Goal: Transaction & Acquisition: Complete application form

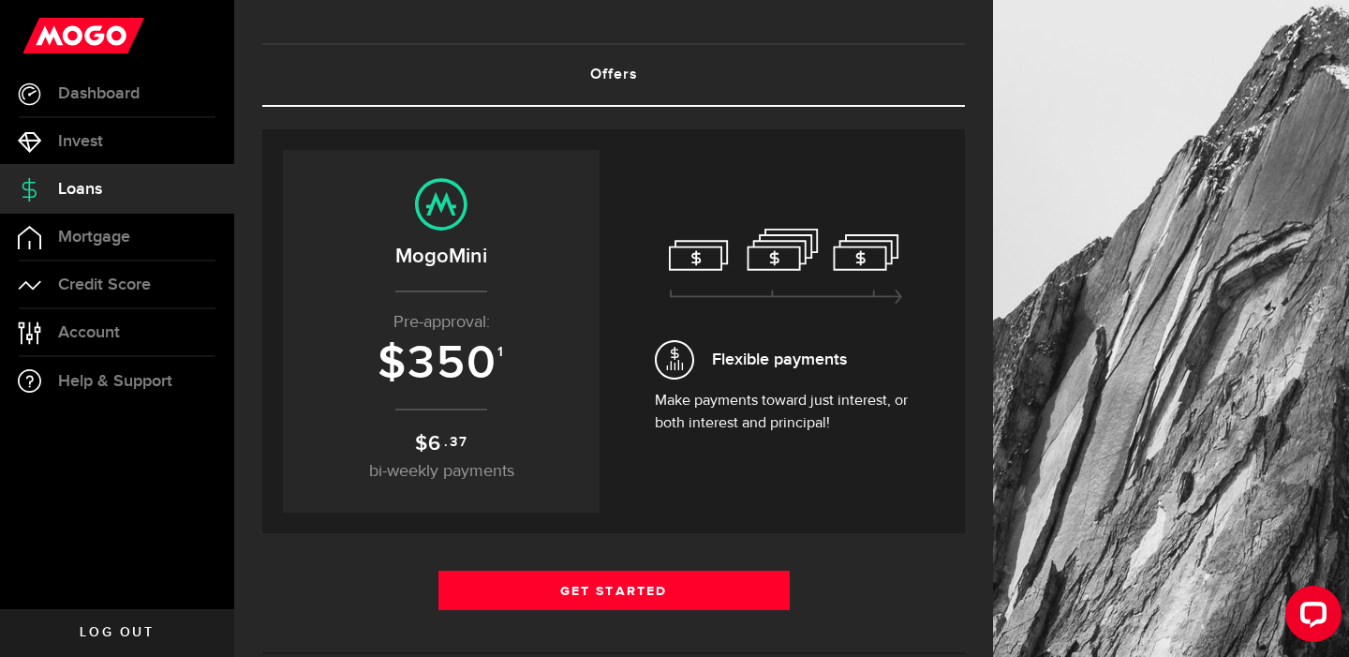
scroll to position [91, 0]
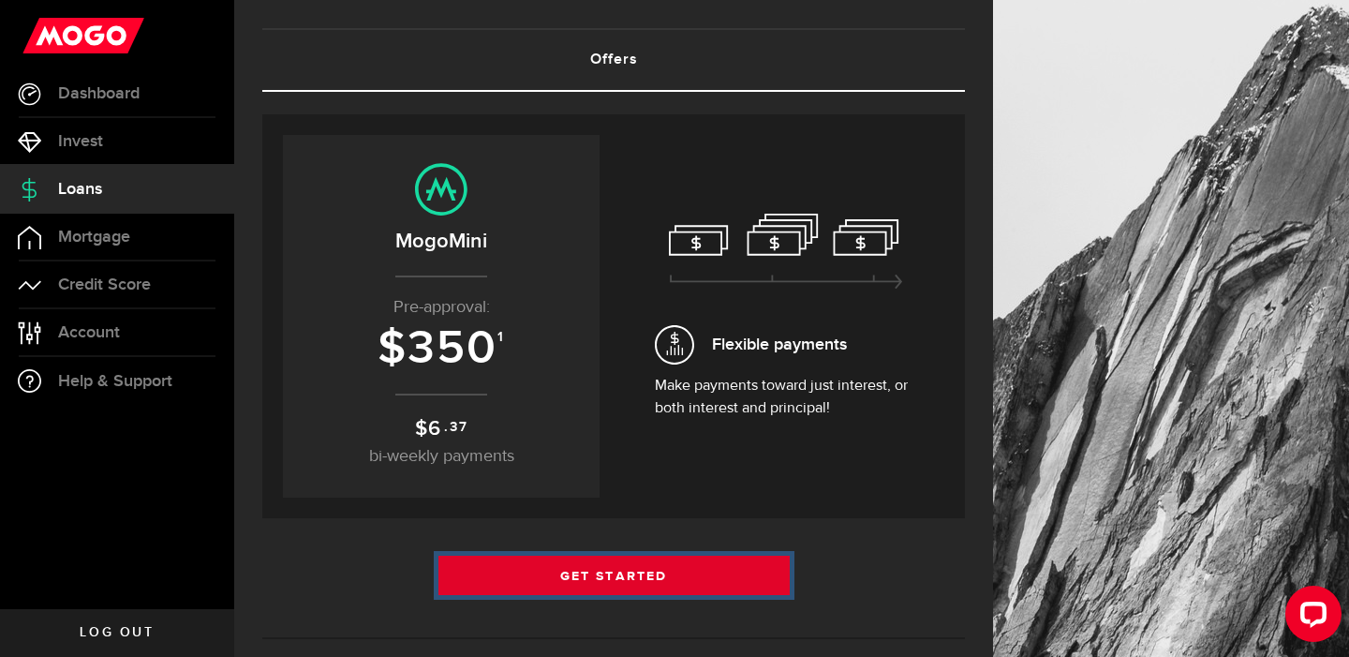
click at [614, 570] on link "Get Started" at bounding box center [613, 575] width 351 height 39
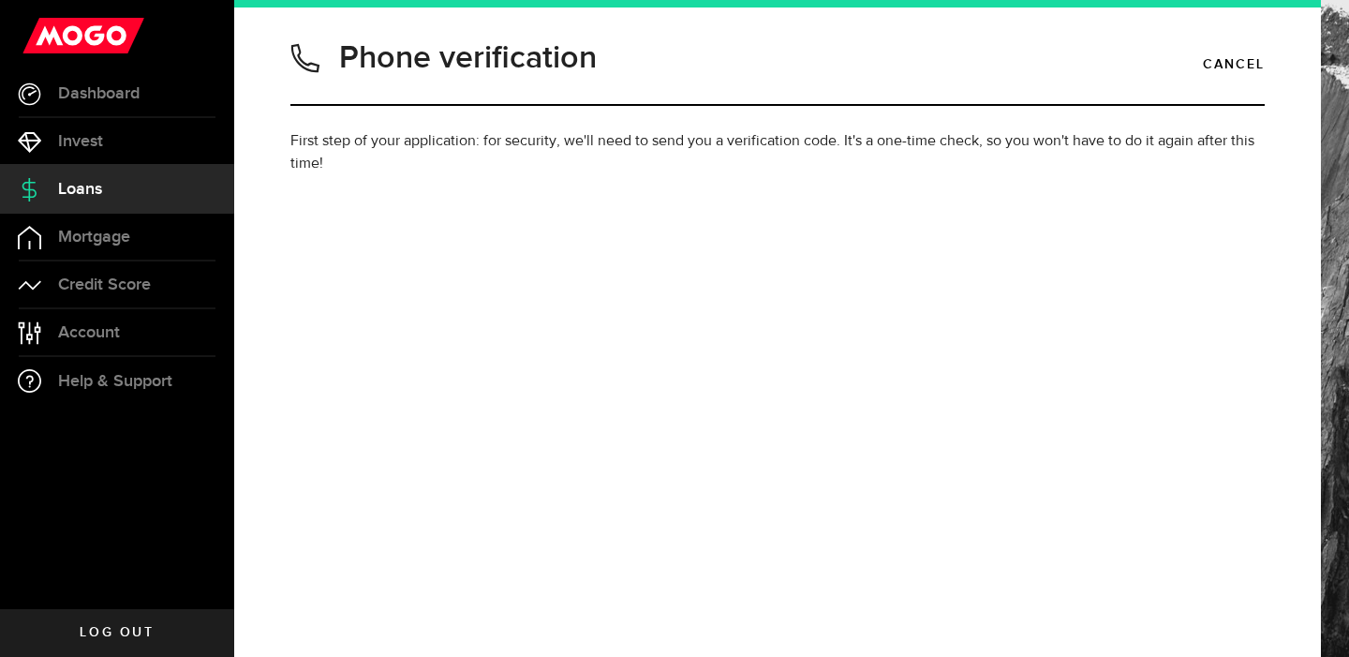
type input "6132007509"
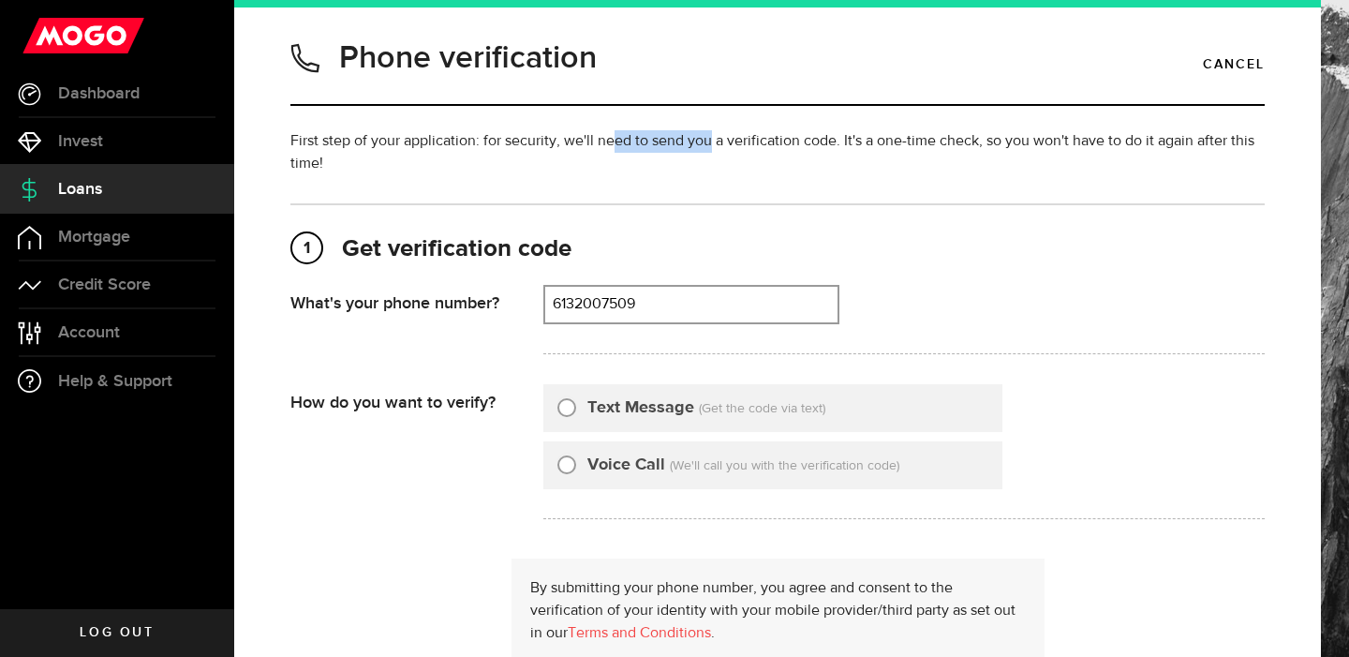
drag, startPoint x: 612, startPoint y: 140, endPoint x: 862, endPoint y: 156, distance: 250.7
click at [865, 156] on p "First step of your application: for security, we'll need to send you a verifica…" at bounding box center [777, 152] width 974 height 45
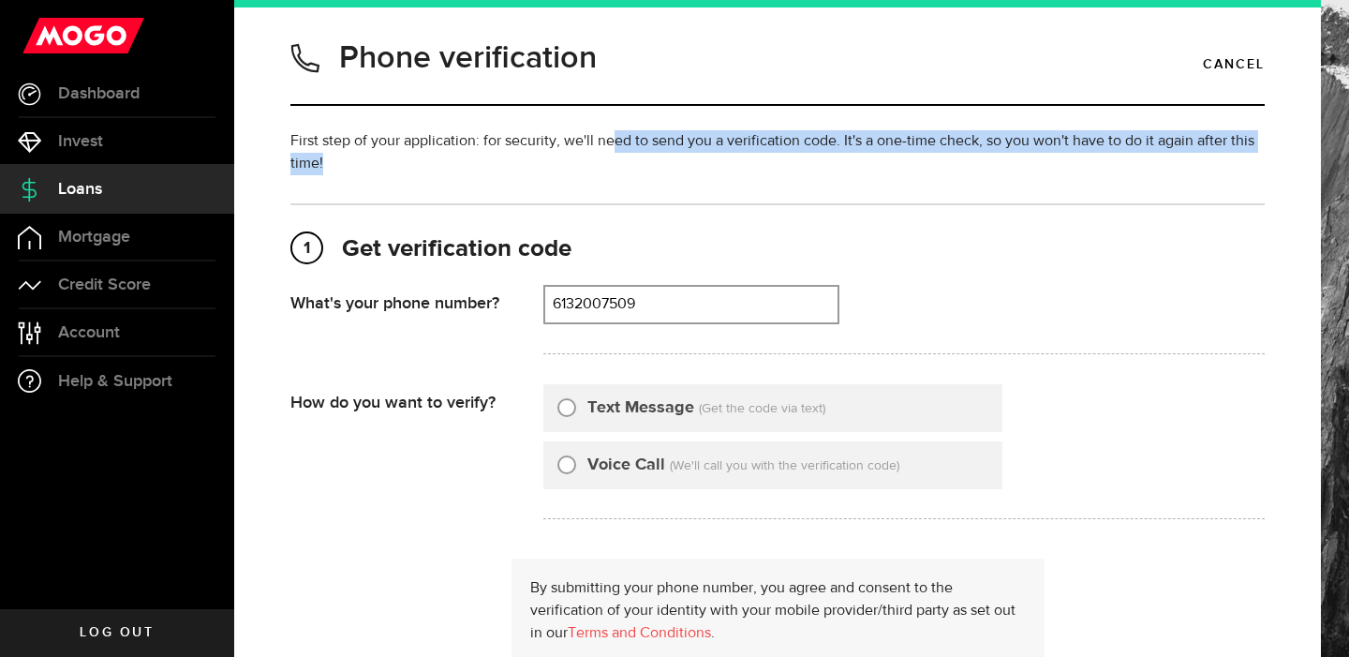
click at [862, 156] on p "First step of your application: for security, we'll need to send you a verifica…" at bounding box center [777, 152] width 974 height 45
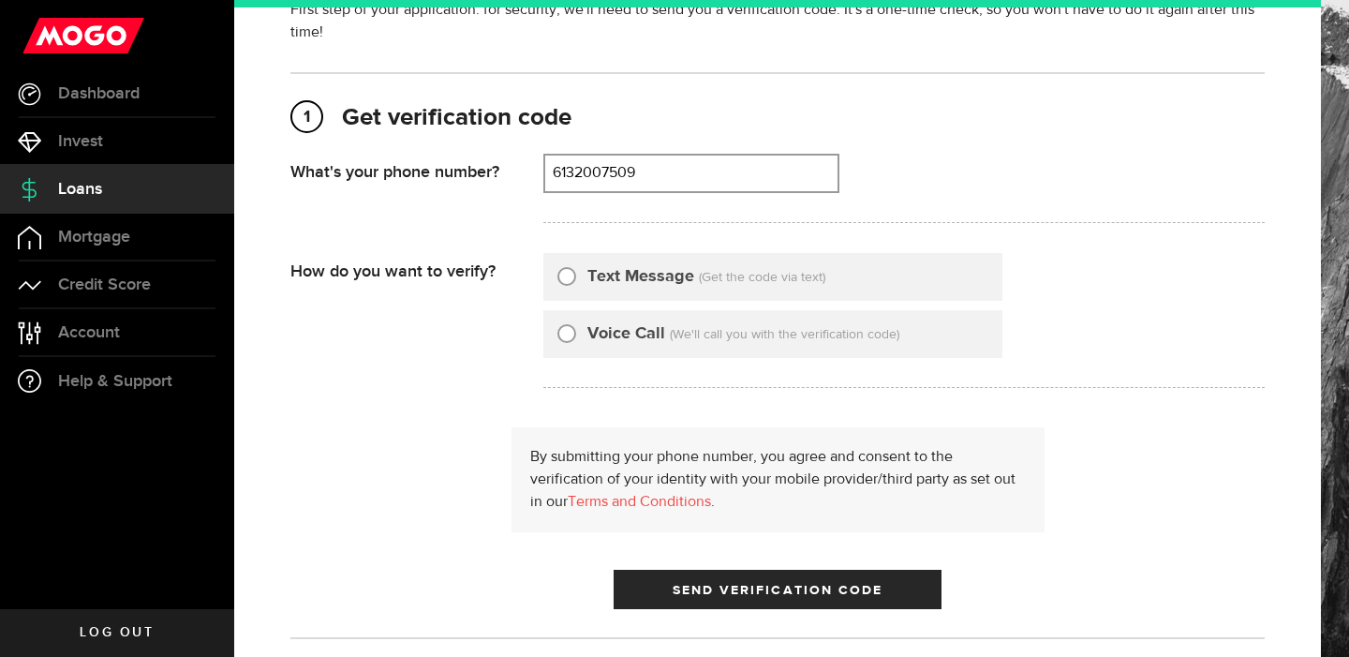
scroll to position [170, 0]
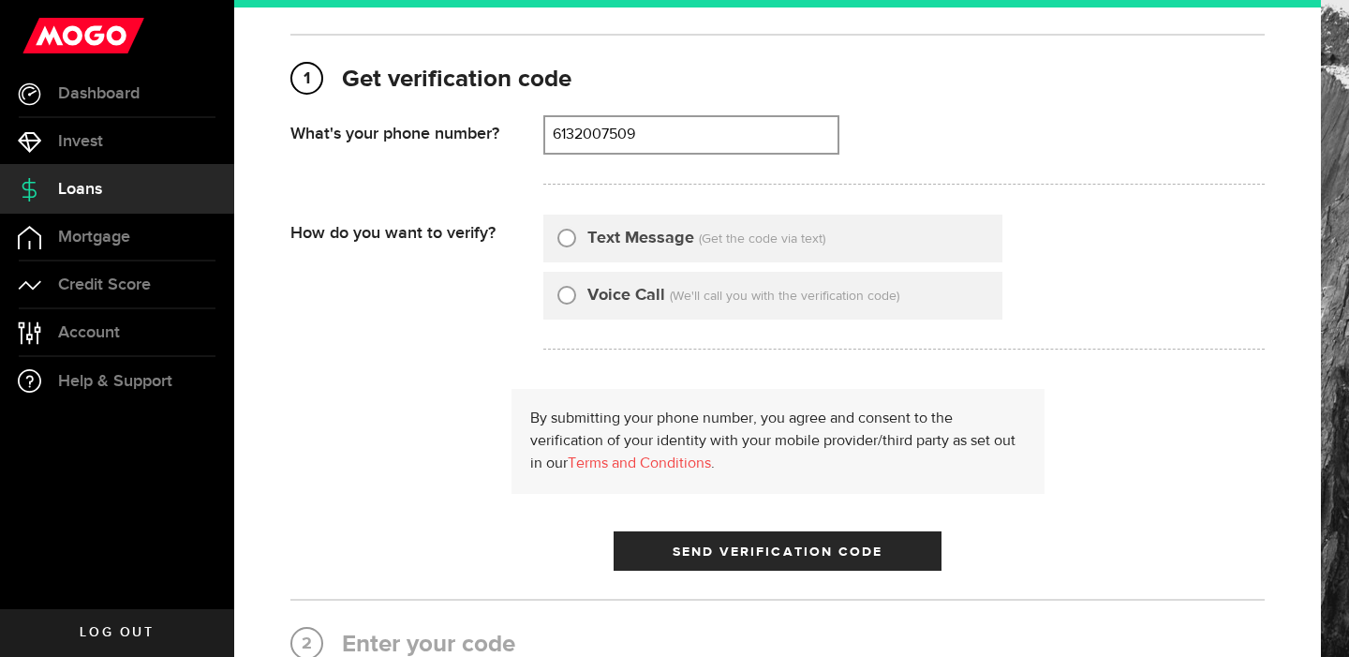
click at [570, 232] on input "Text Message" at bounding box center [566, 235] width 19 height 19
radio input "true"
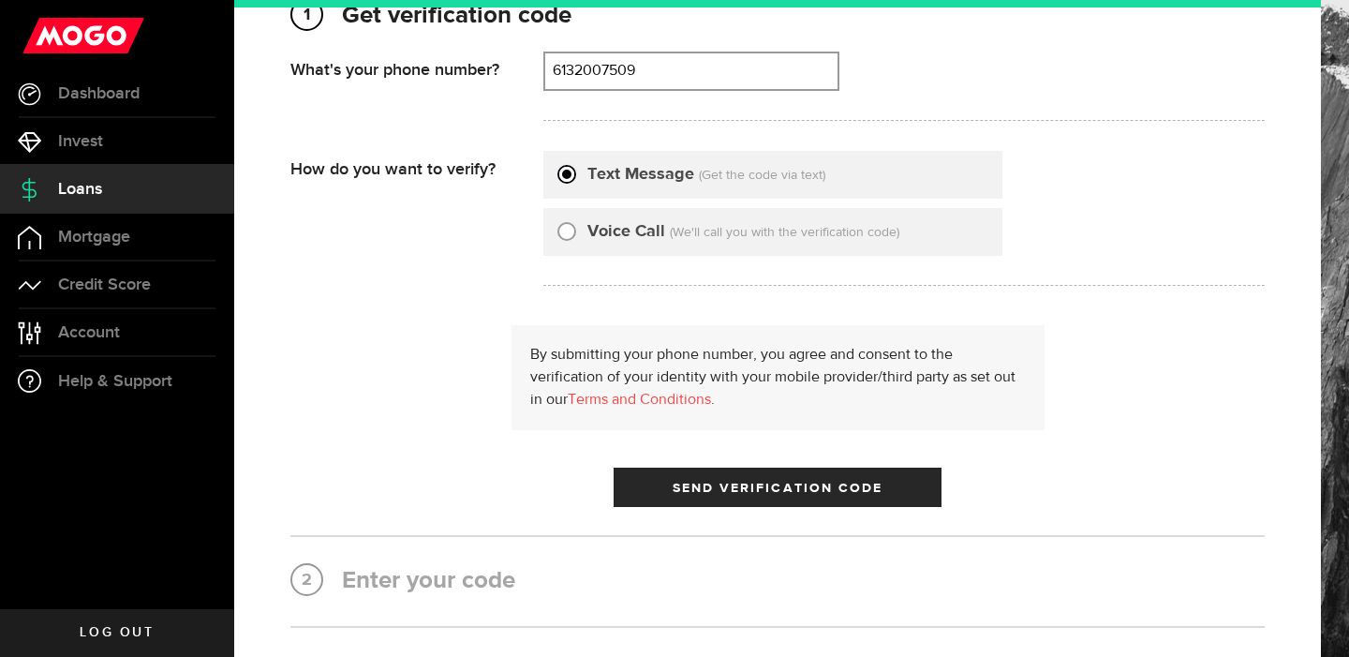
scroll to position [235, 0]
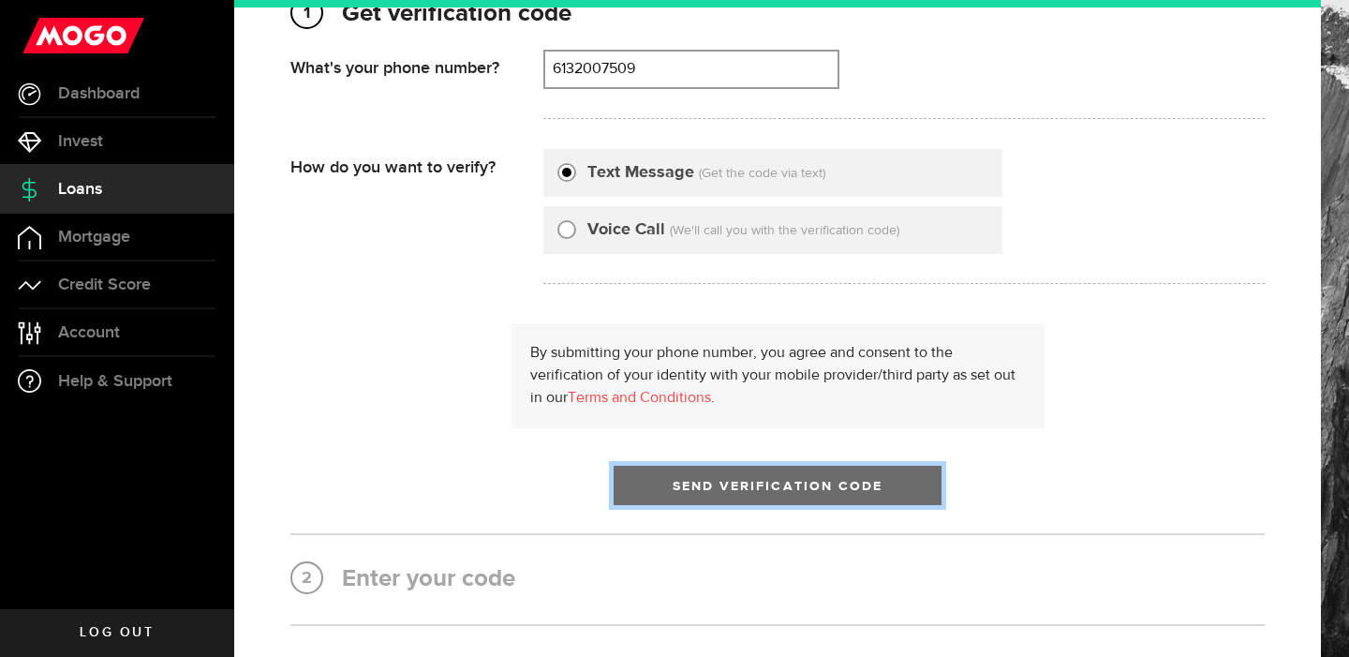
click at [735, 470] on button "Send Verification Code" at bounding box center [778, 485] width 328 height 39
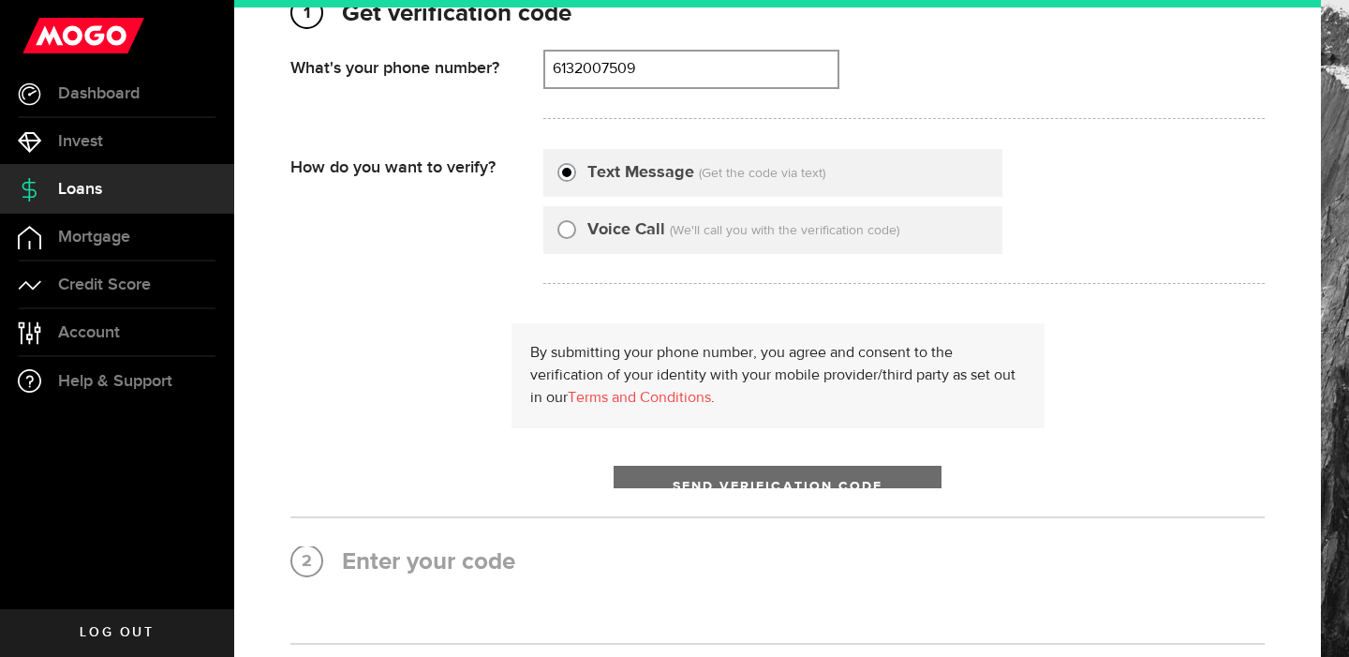
scroll to position [0, 0]
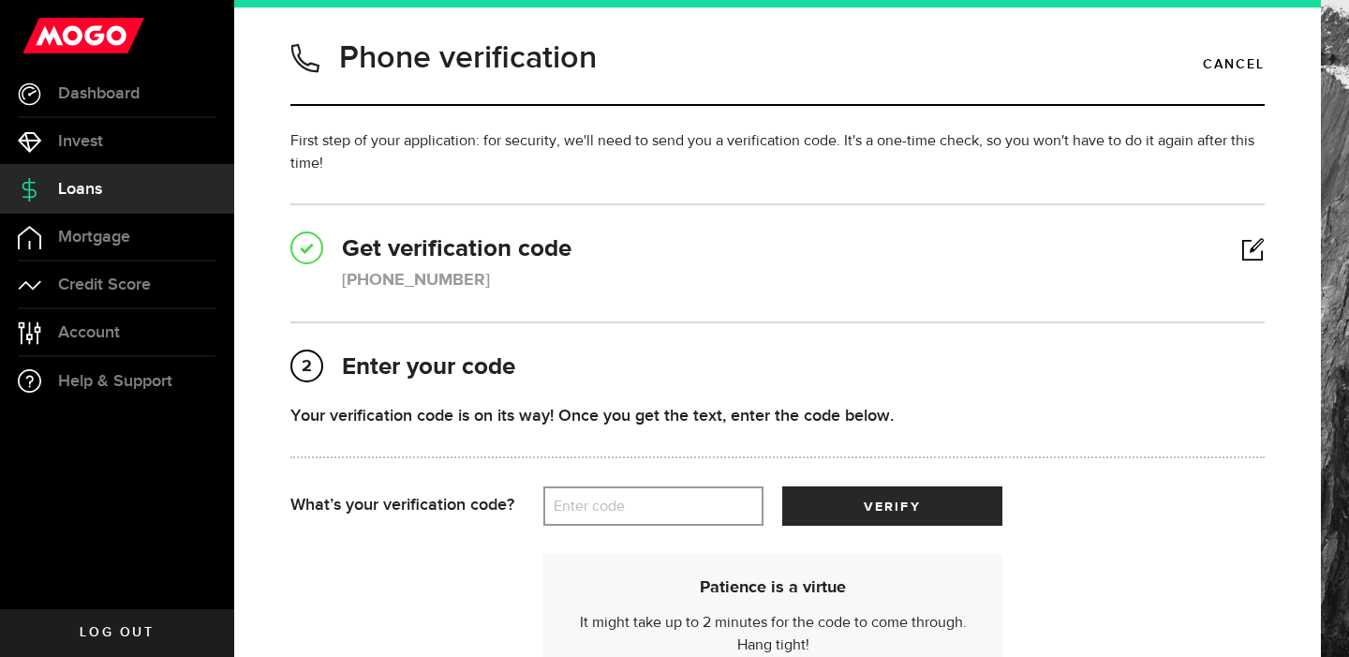
click at [632, 509] on label "Enter code" at bounding box center [653, 506] width 220 height 38
click at [632, 509] on input "Enter code" at bounding box center [653, 505] width 220 height 39
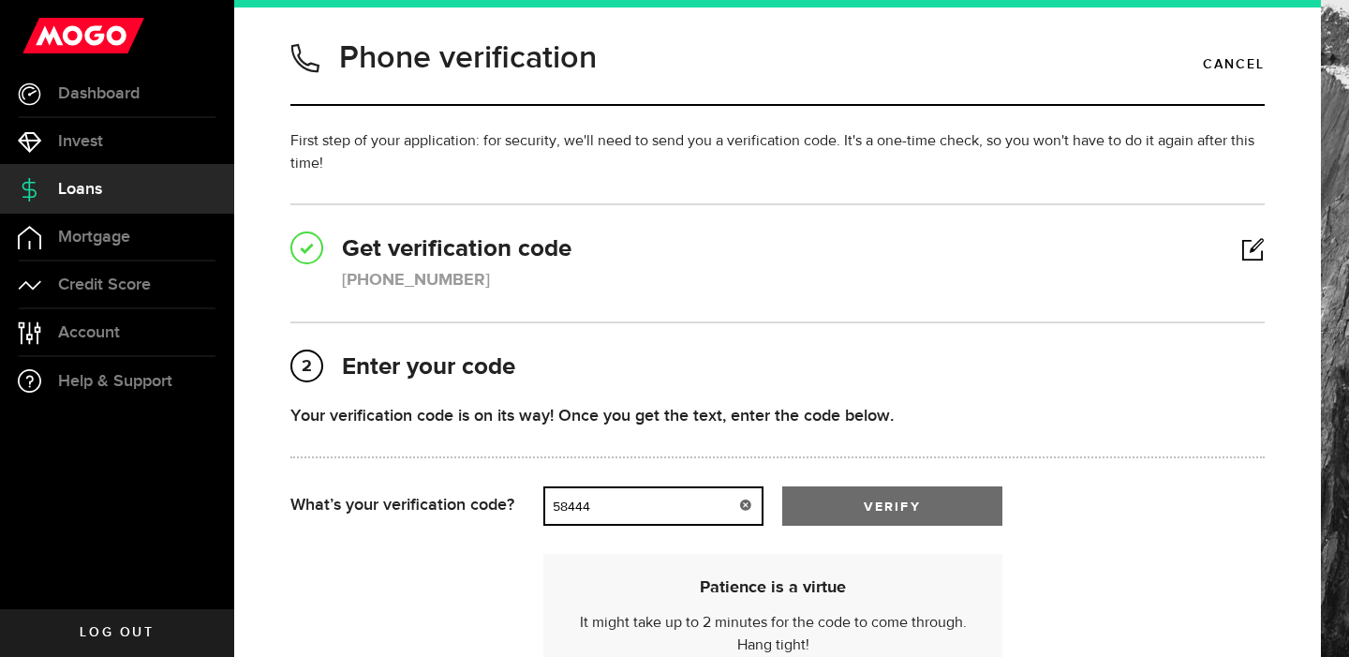
type input "58444"
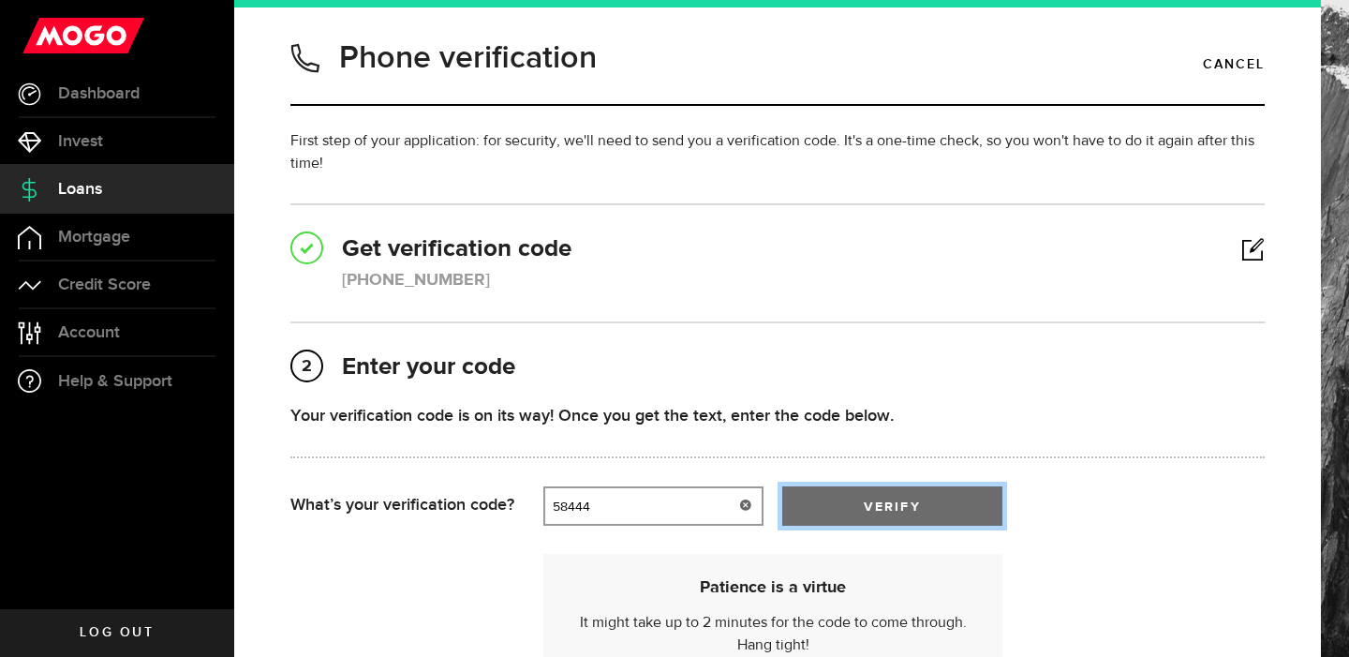
click at [854, 497] on button "verify" at bounding box center [892, 505] width 220 height 39
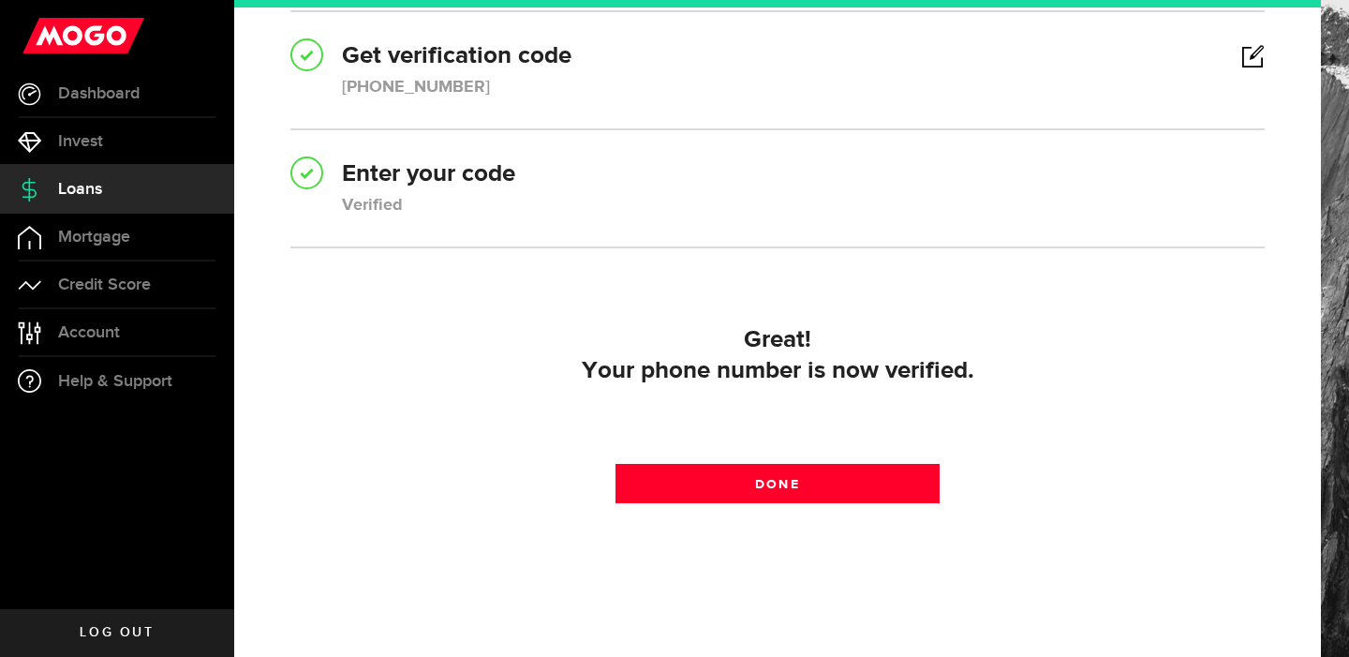
scroll to position [233, 0]
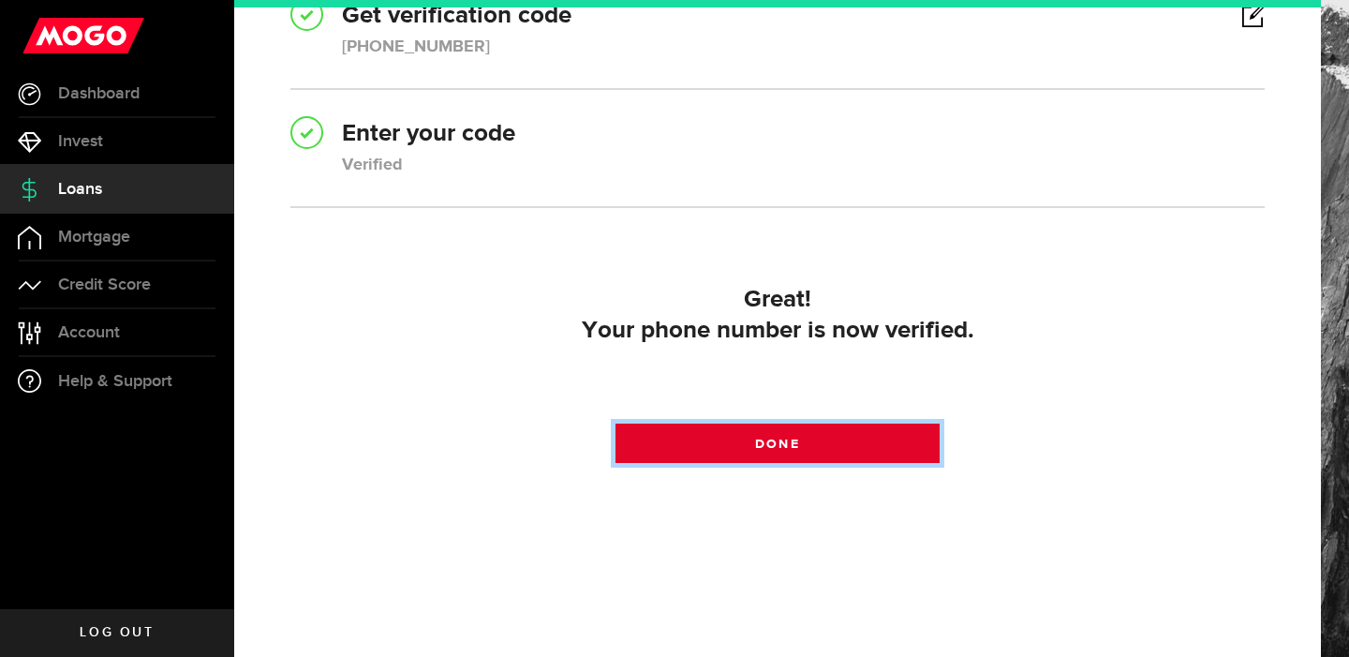
click at [880, 454] on link "Done" at bounding box center [778, 442] width 325 height 39
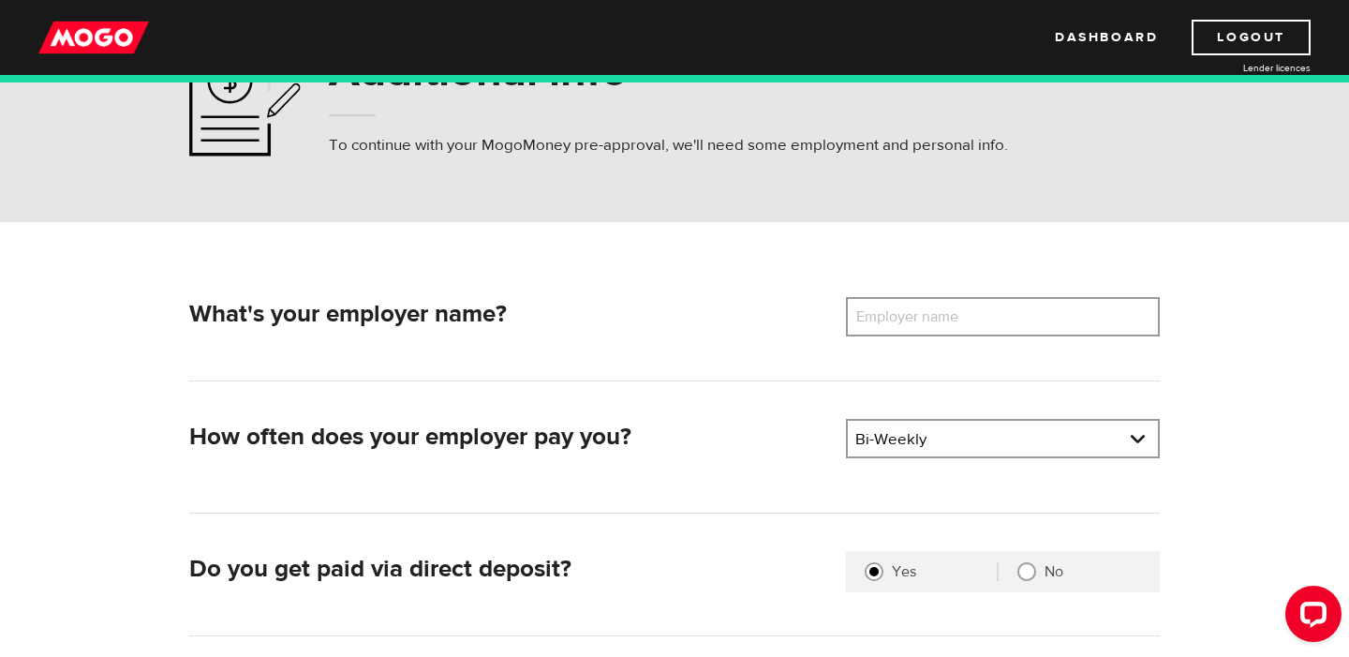
scroll to position [122, 0]
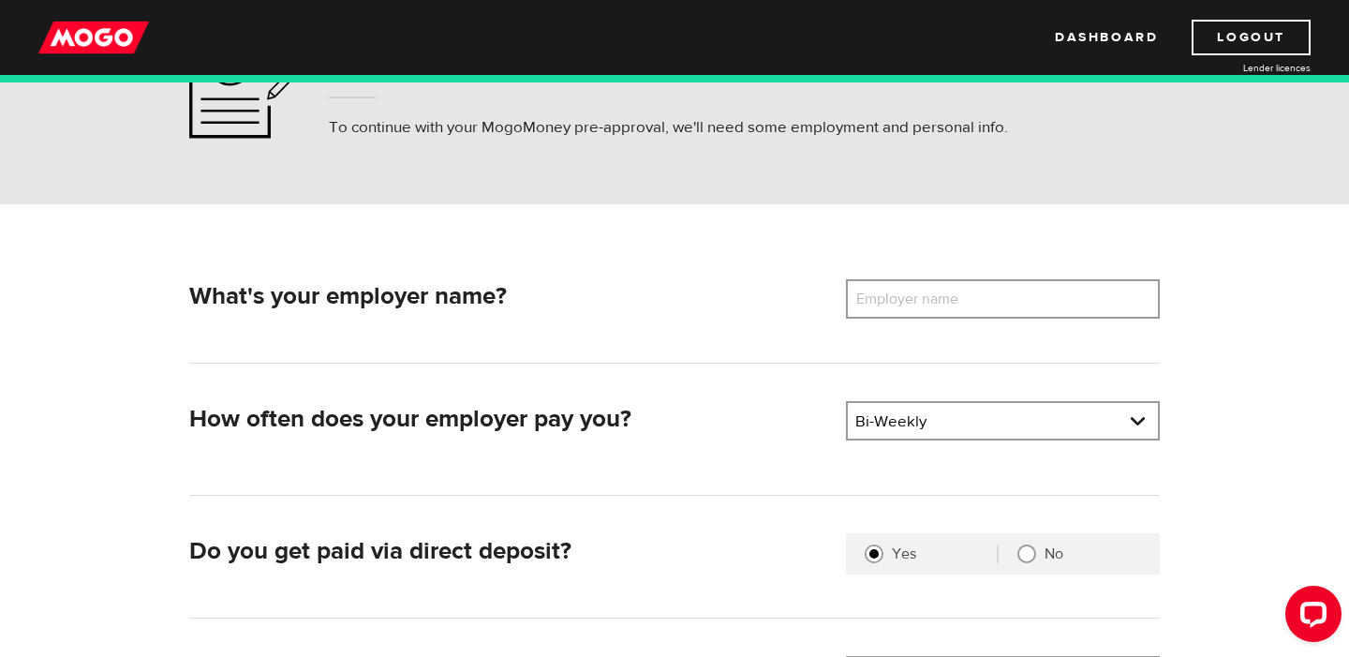
click at [933, 288] on label "Employer name" at bounding box center [921, 298] width 151 height 39
click at [933, 288] on input "Employer name" at bounding box center [1003, 298] width 314 height 39
type input "Belfor Property Restoration"
click at [777, 540] on h2 "Do you get paid via direct deposit?" at bounding box center [510, 551] width 643 height 29
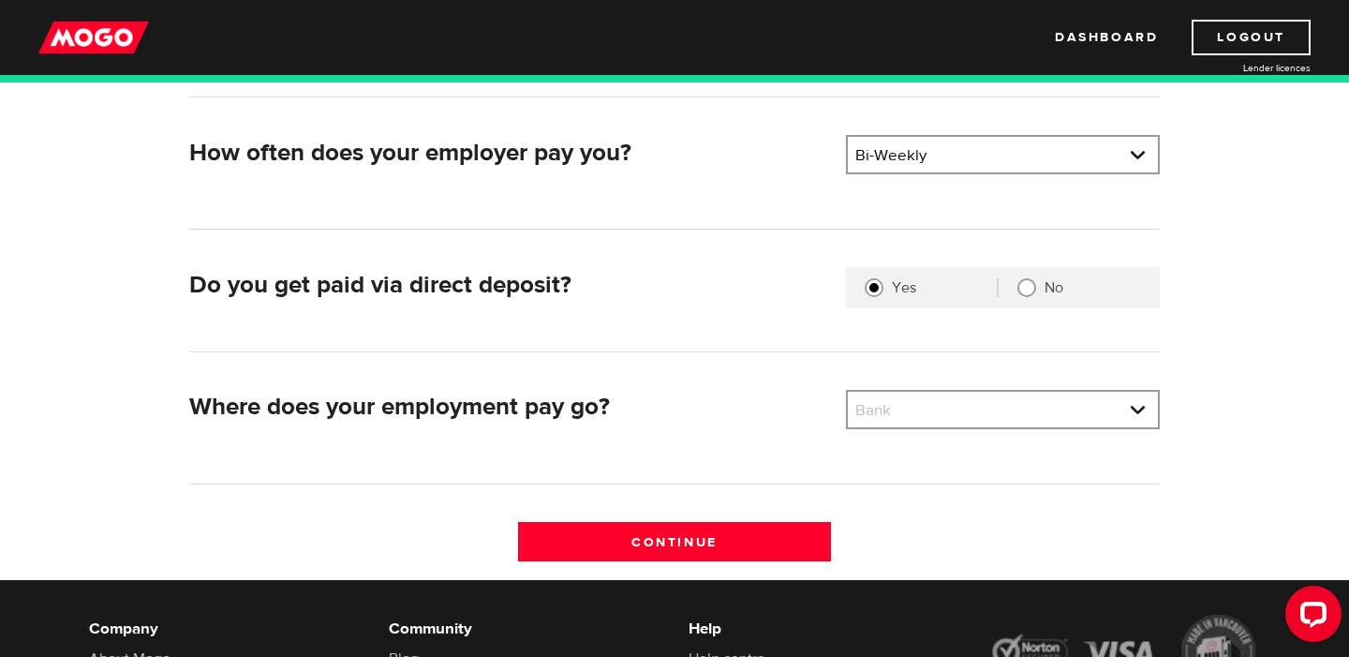
scroll to position [391, 0]
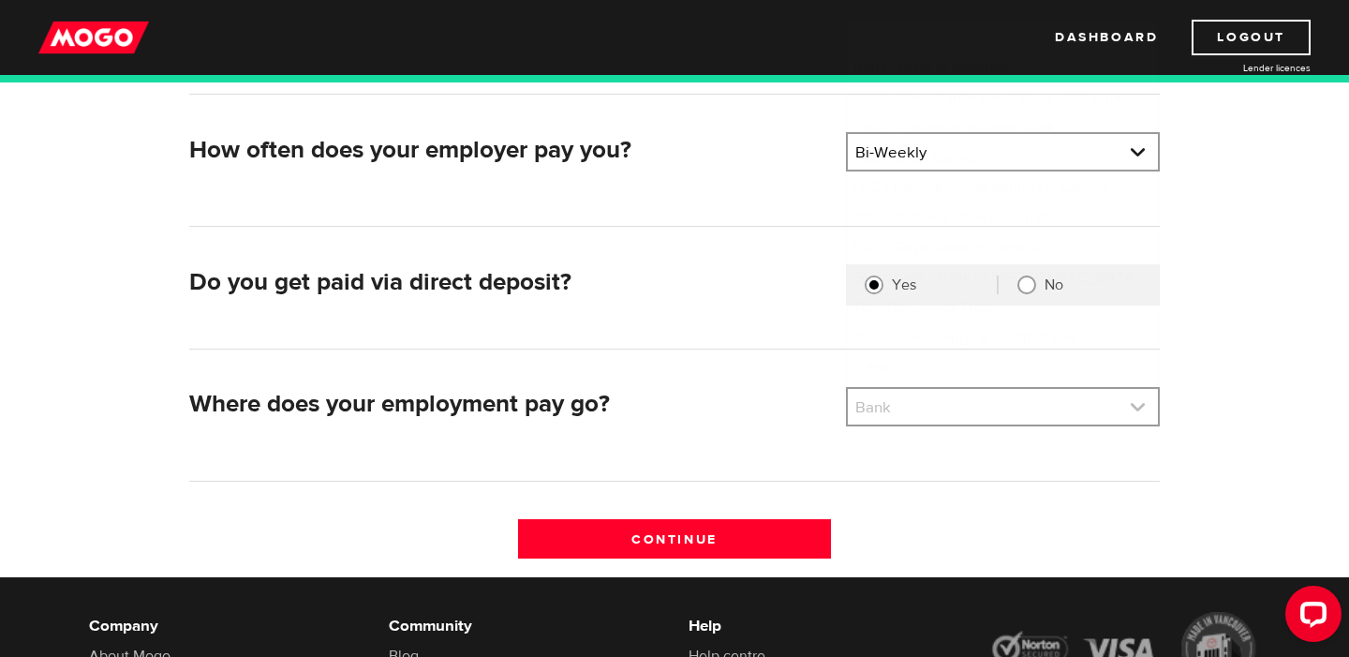
click at [953, 402] on link at bounding box center [1003, 407] width 310 height 36
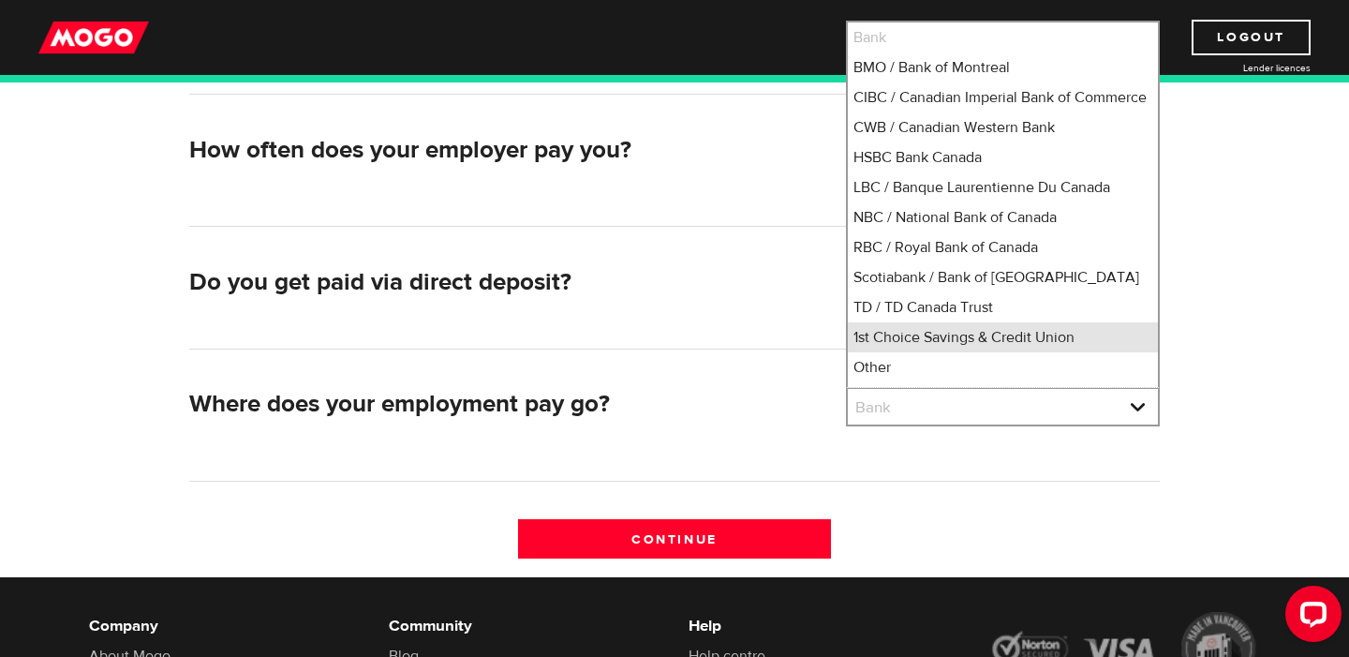
scroll to position [18, 0]
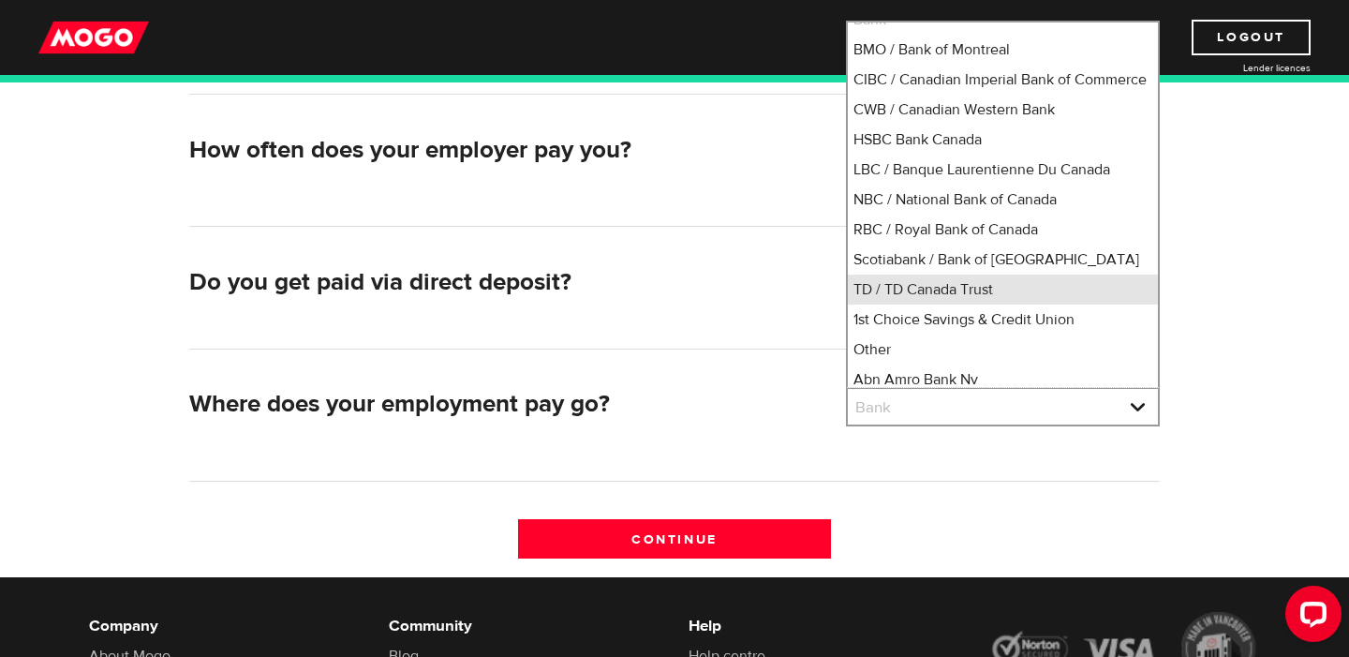
click at [965, 304] on li "TD / TD Canada Trust" at bounding box center [1003, 289] width 310 height 30
select select "9"
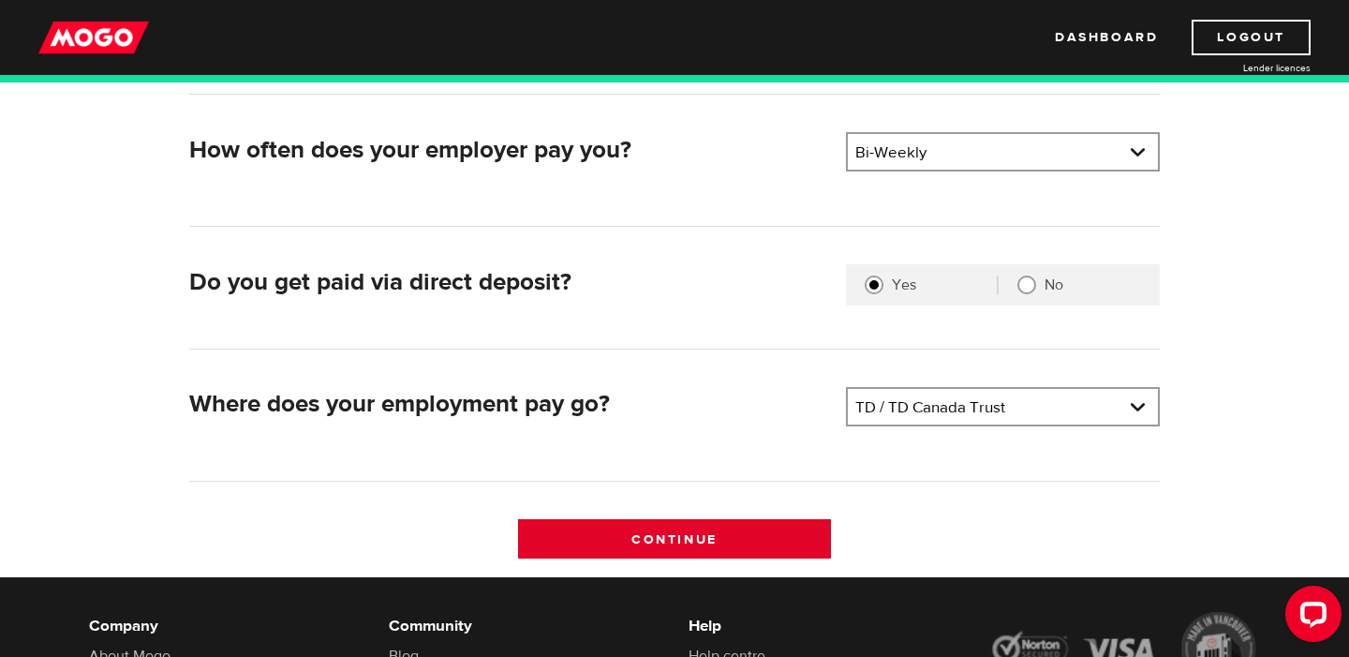
click at [781, 538] on input "Continue" at bounding box center [675, 538] width 314 height 39
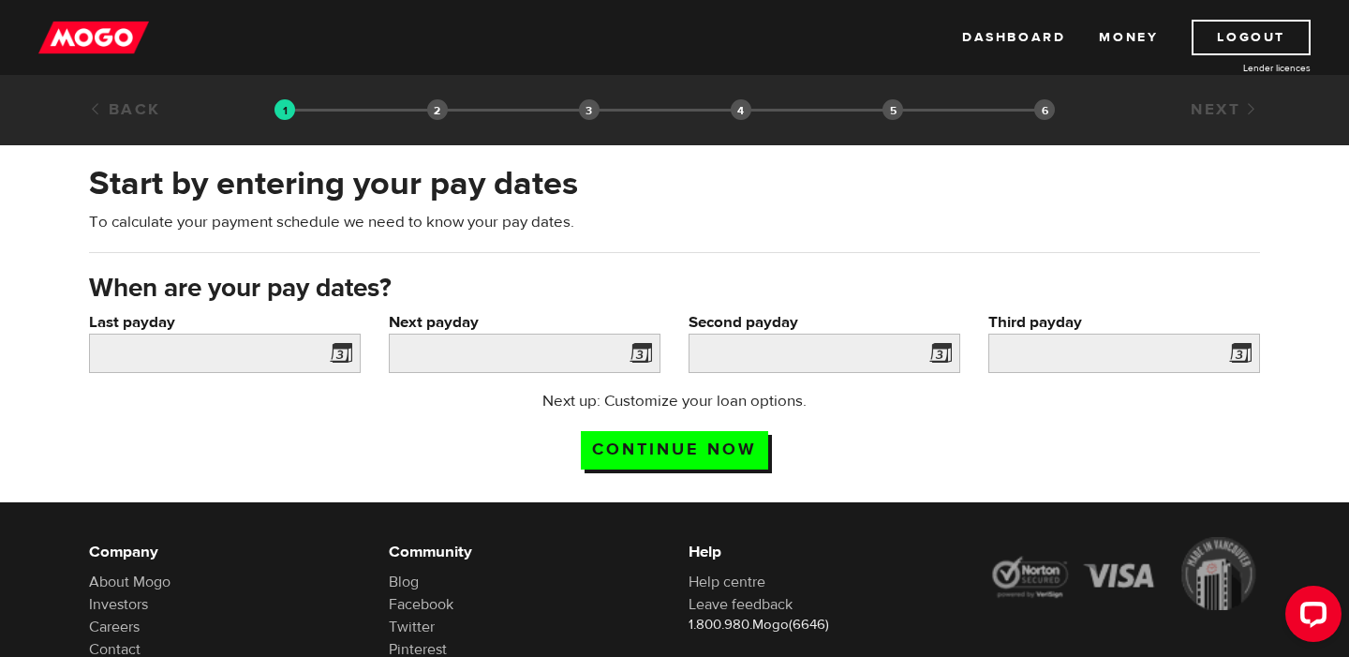
click at [344, 352] on span at bounding box center [337, 356] width 28 height 30
click at [343, 358] on span at bounding box center [337, 356] width 28 height 30
click at [465, 364] on input "Next payday" at bounding box center [525, 353] width 272 height 39
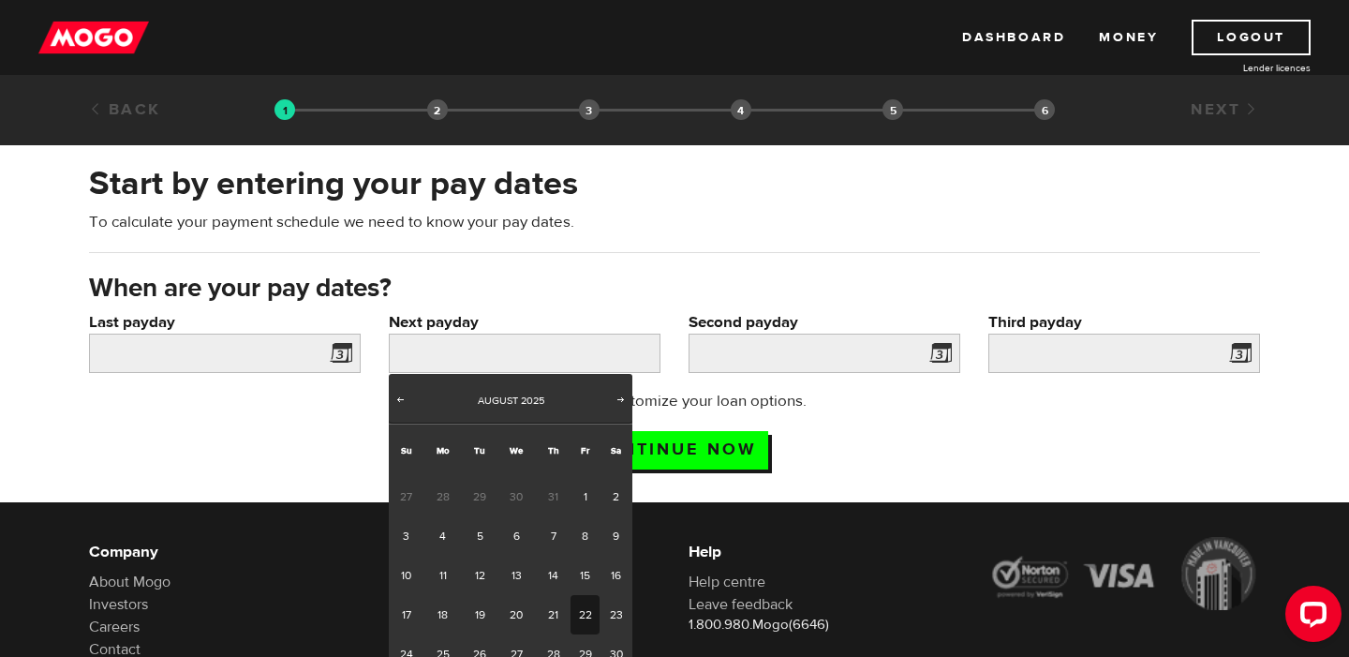
click at [582, 617] on link "22" at bounding box center [585, 614] width 29 height 39
type input "2025/08/22"
type input "2025/9/5"
type input "2025/9/19"
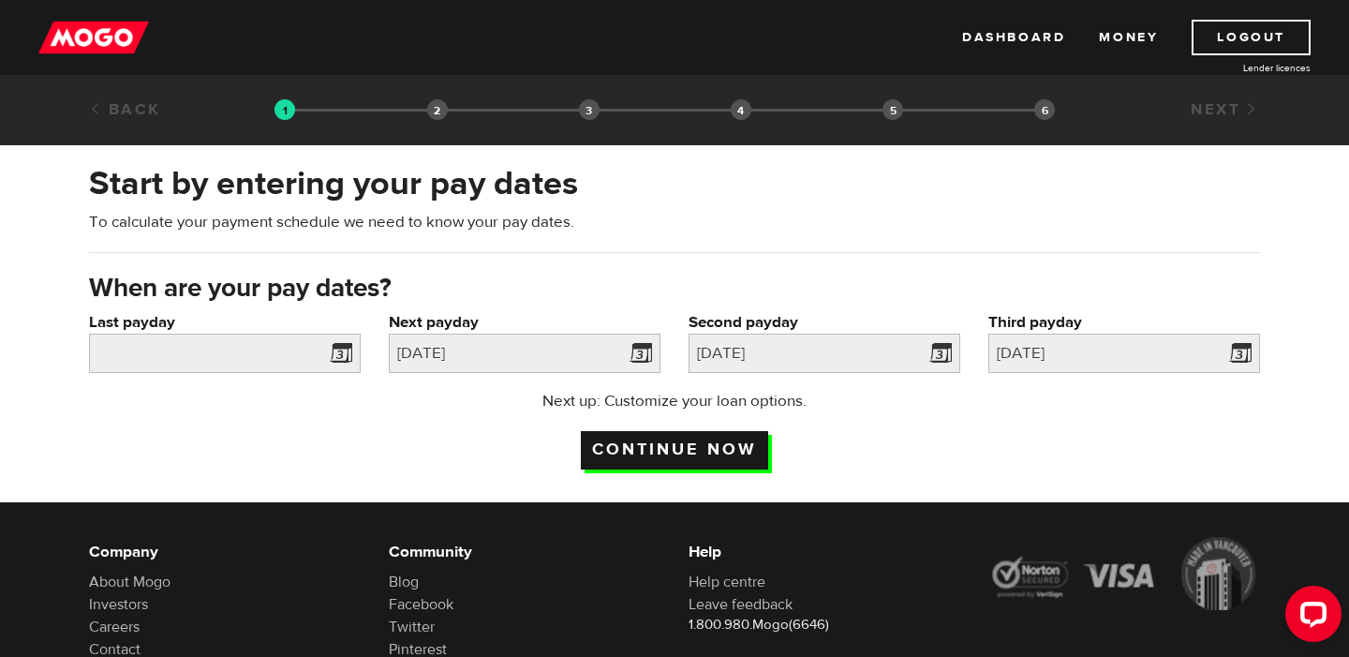
click at [743, 455] on input "Continue now" at bounding box center [674, 450] width 187 height 38
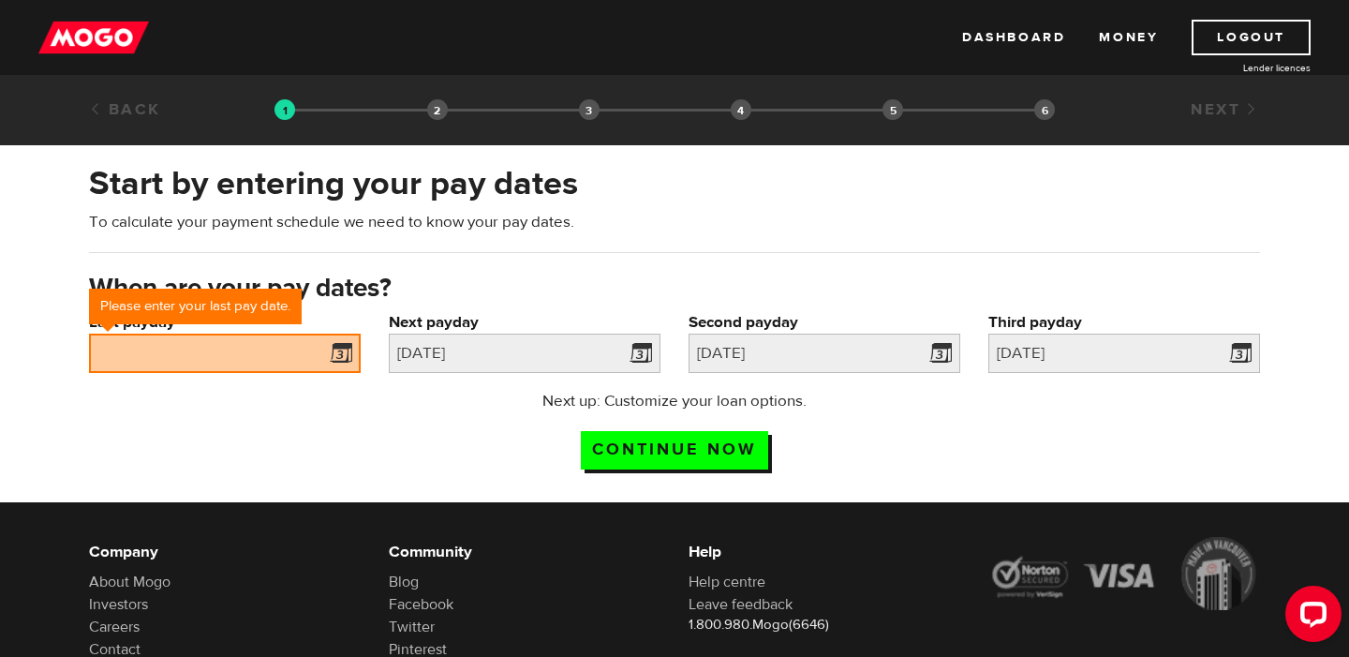
click at [342, 353] on span at bounding box center [337, 356] width 28 height 30
click at [251, 377] on div "Last payday Please enter your last pay date." at bounding box center [225, 350] width 300 height 79
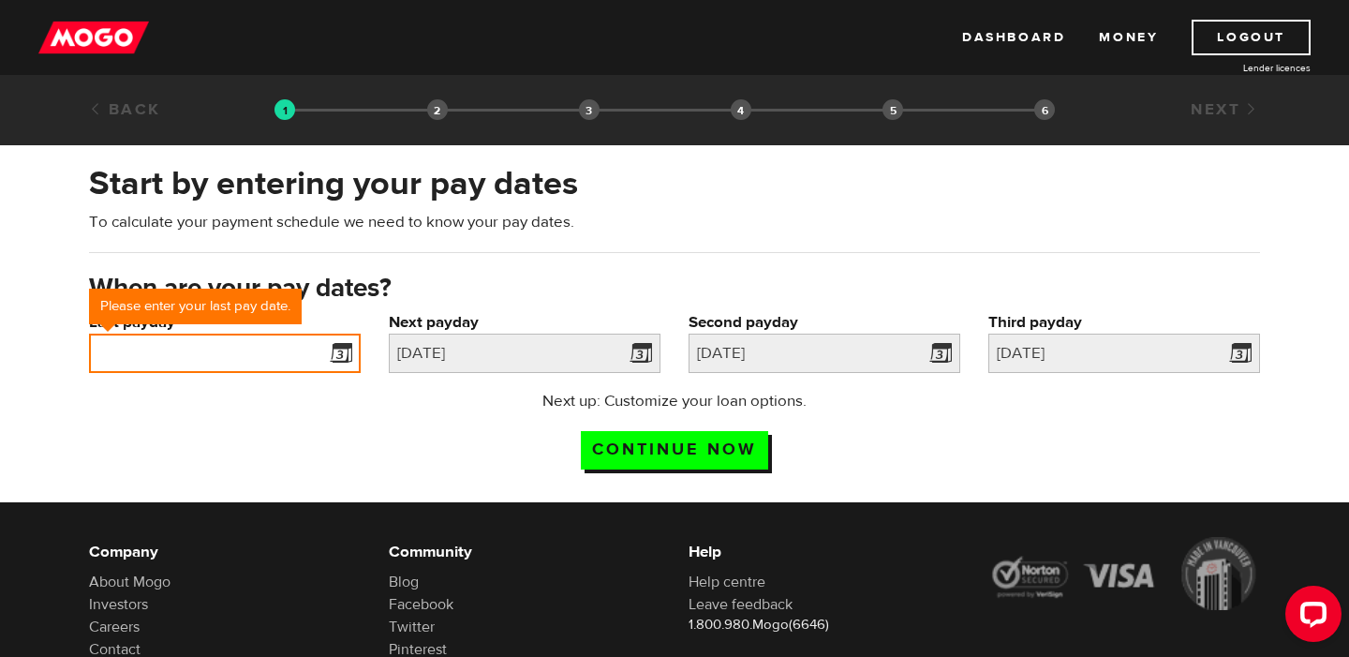
click at [208, 352] on input "Last payday" at bounding box center [225, 353] width 272 height 39
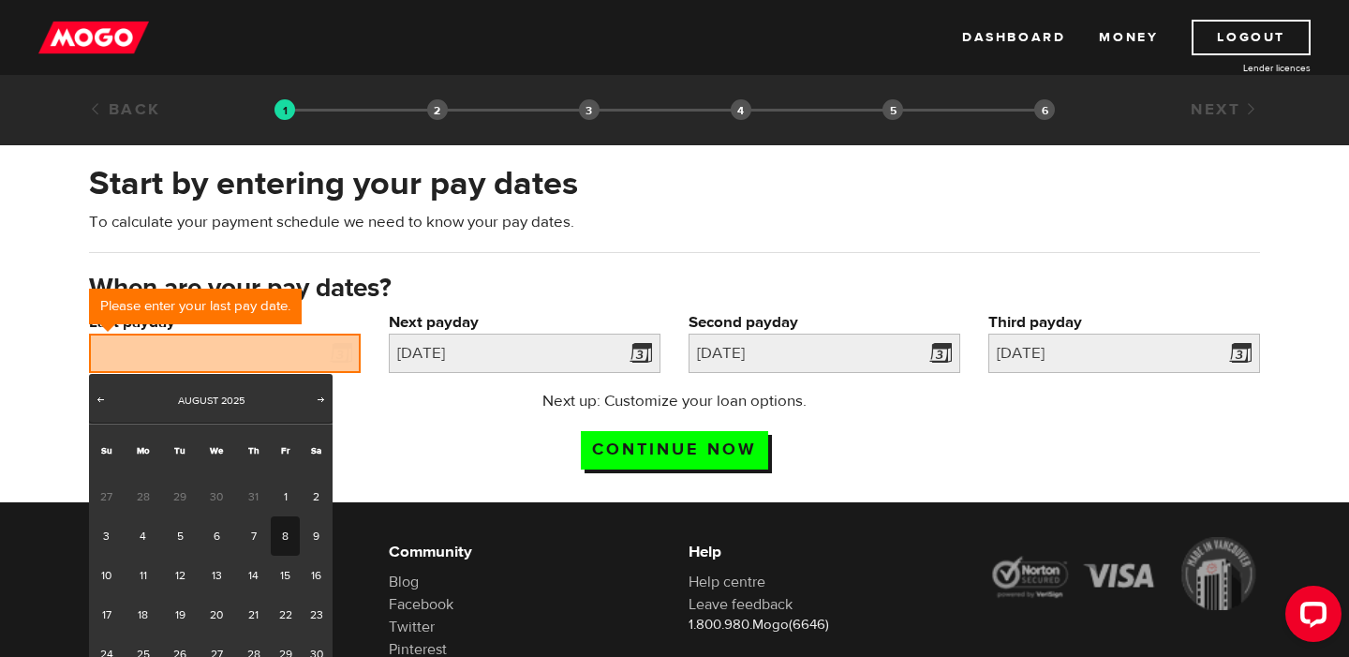
click at [281, 540] on link "8" at bounding box center [285, 535] width 29 height 39
type input "2025/08/08"
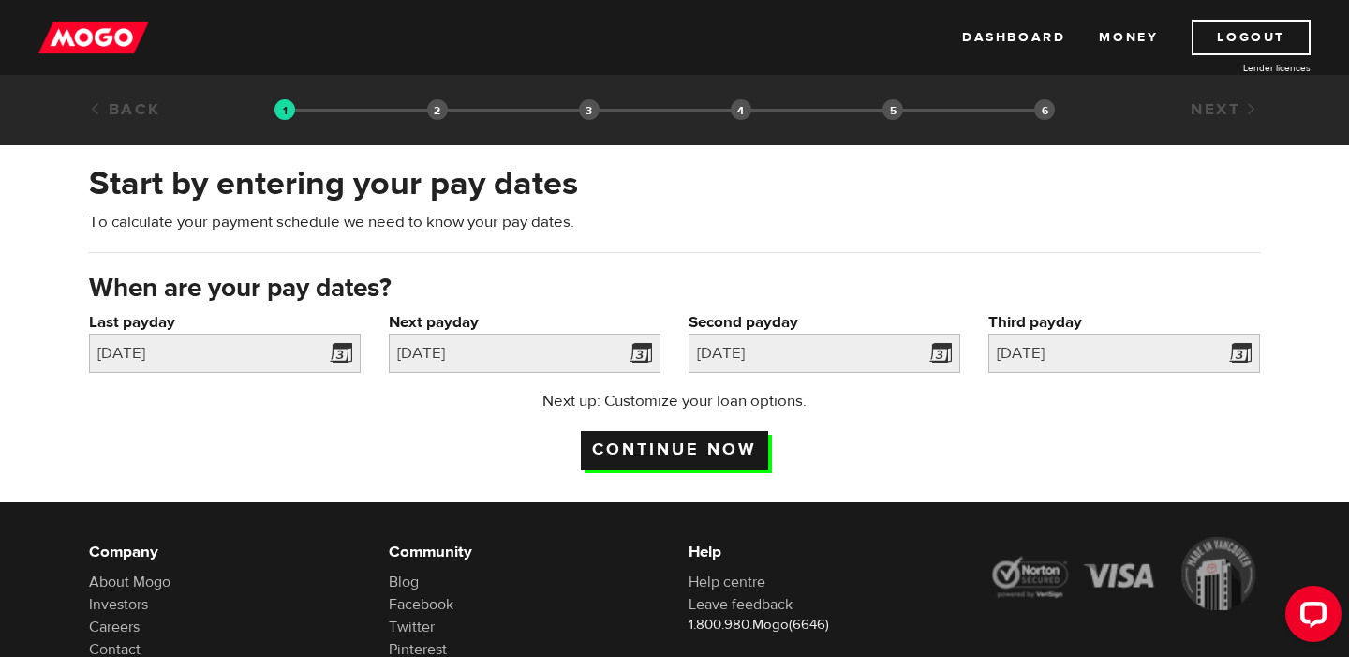
click at [630, 433] on input "Continue now" at bounding box center [674, 450] width 187 height 38
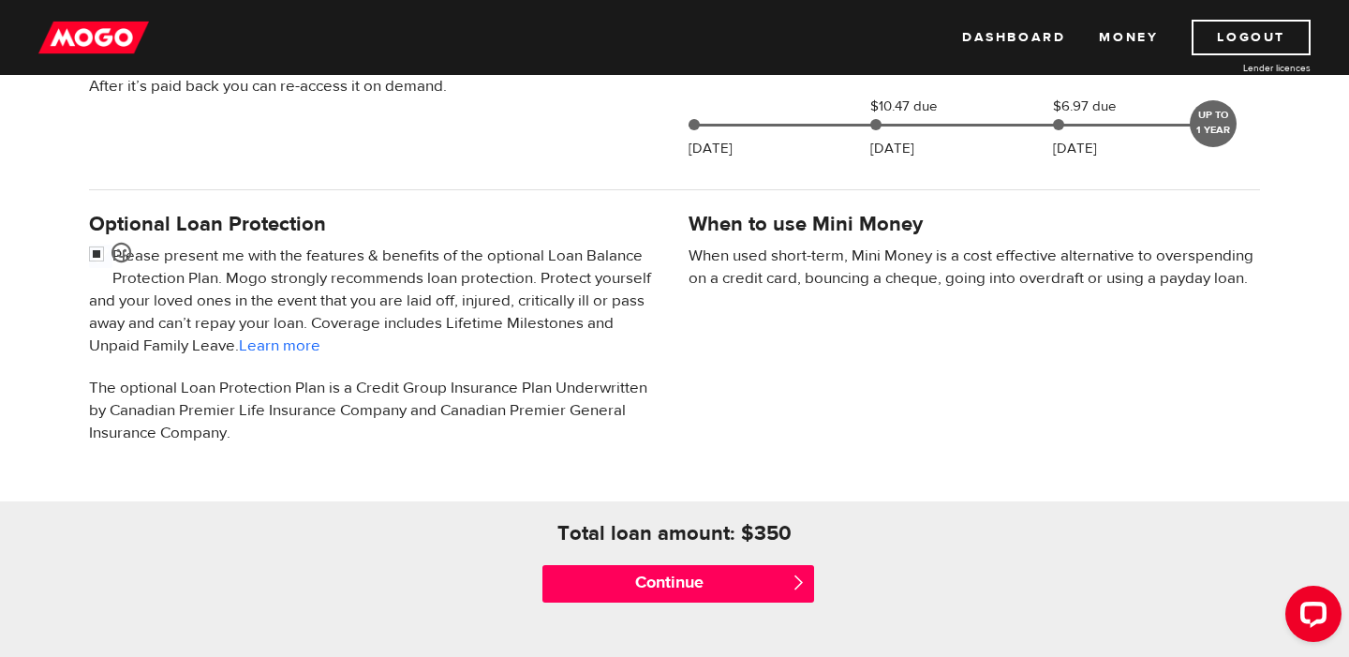
scroll to position [532, 0]
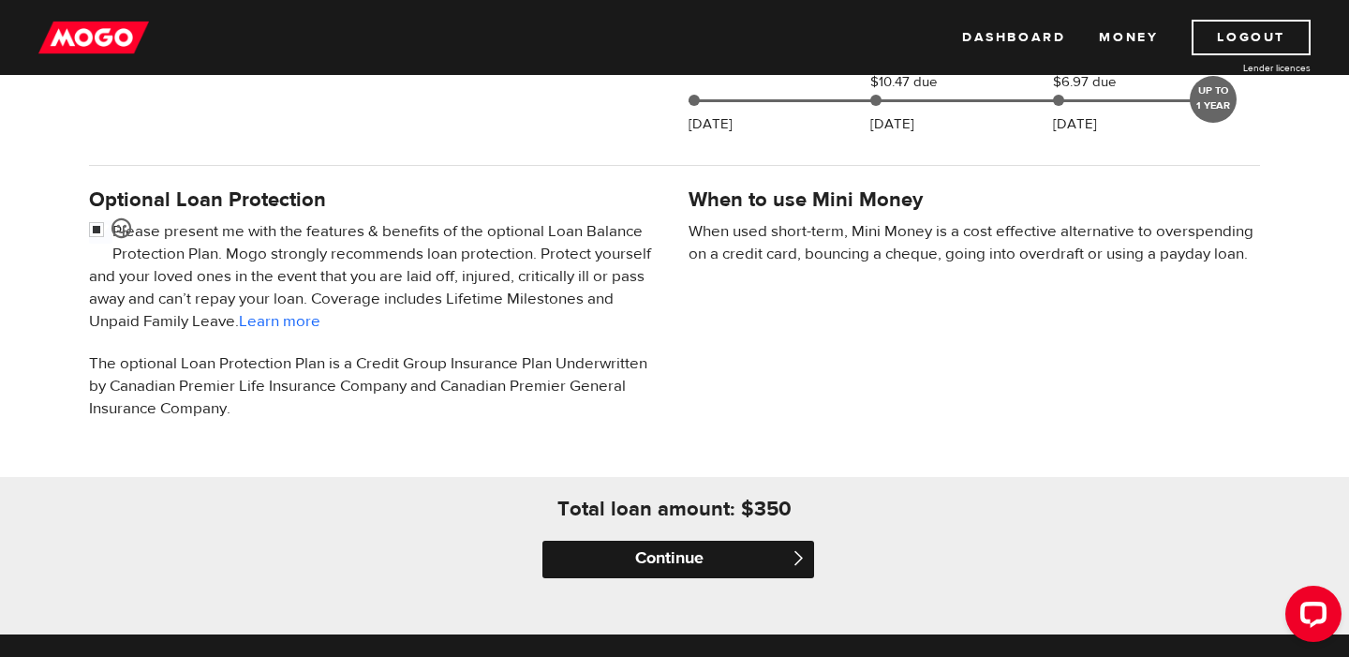
click at [719, 565] on input "Continue" at bounding box center [678, 559] width 272 height 37
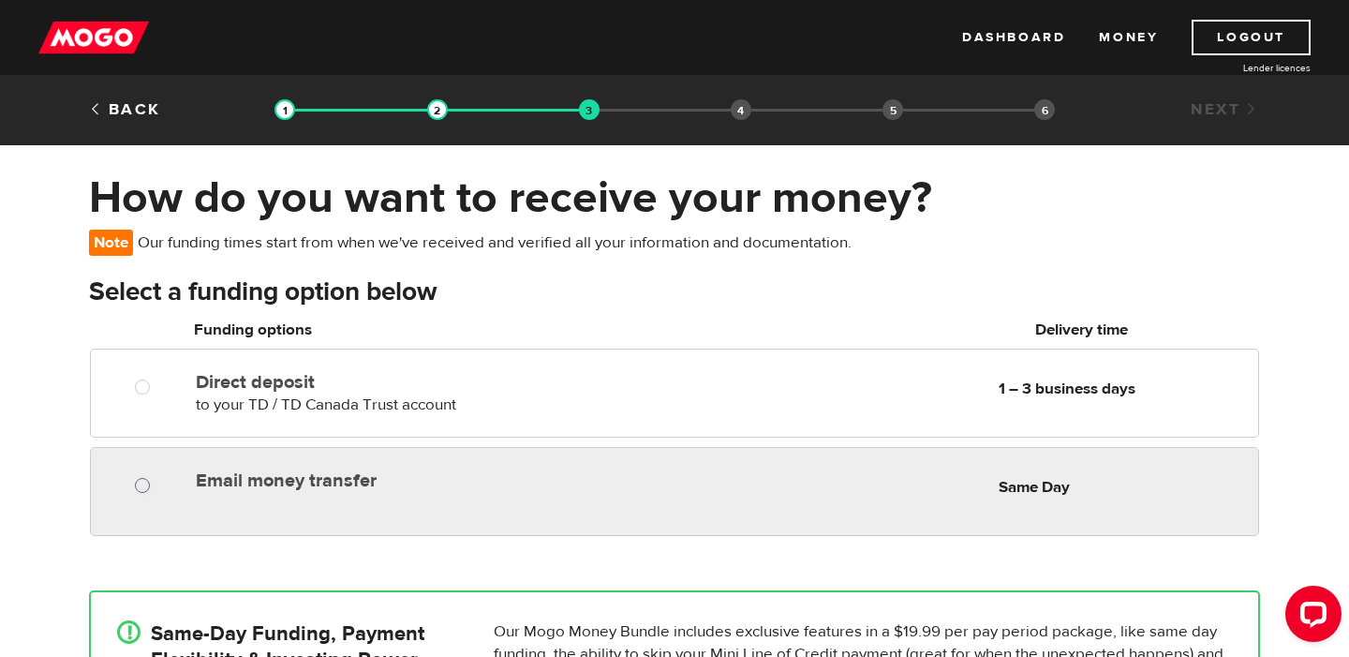
radio input "true"
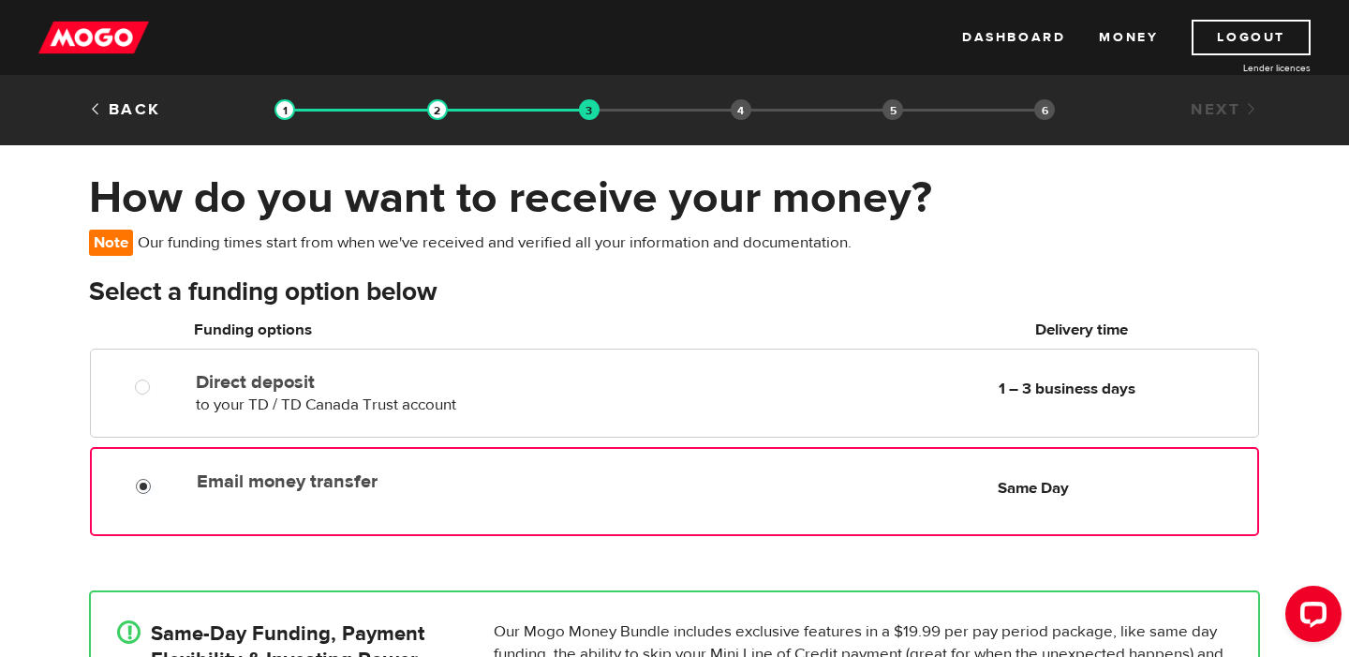
click at [156, 482] on input "Email money transfer" at bounding box center [147, 488] width 23 height 23
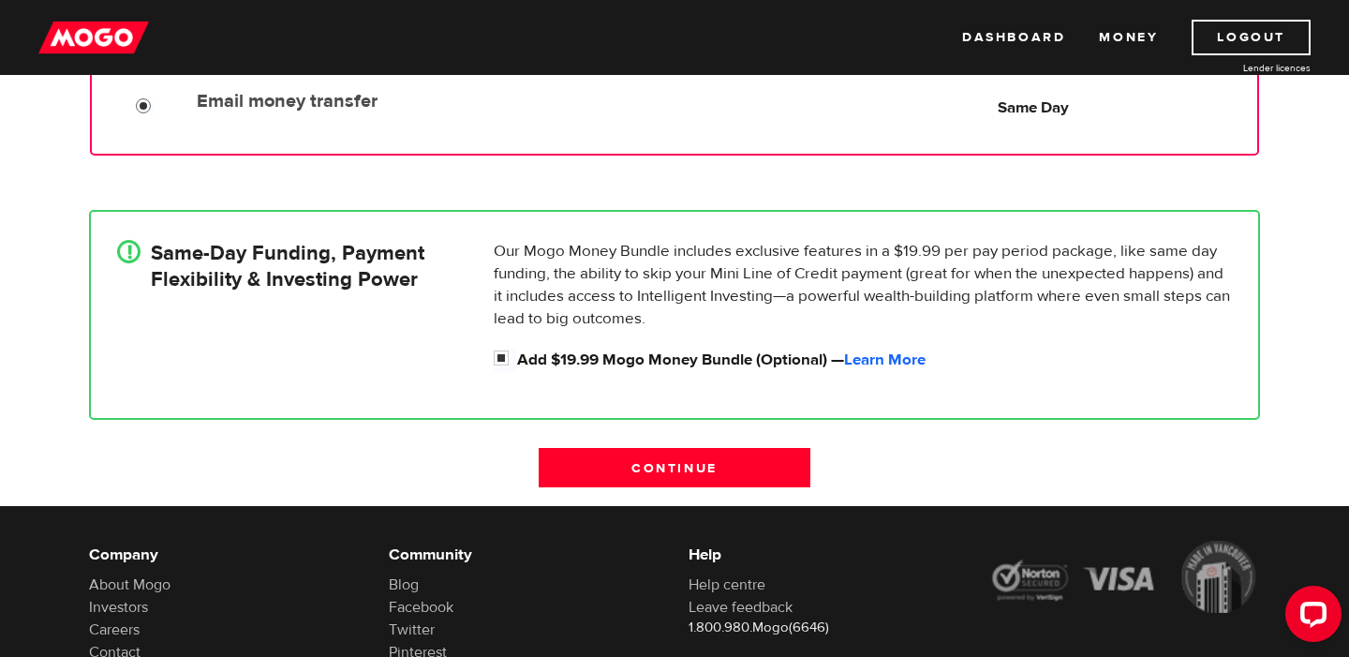
scroll to position [394, 0]
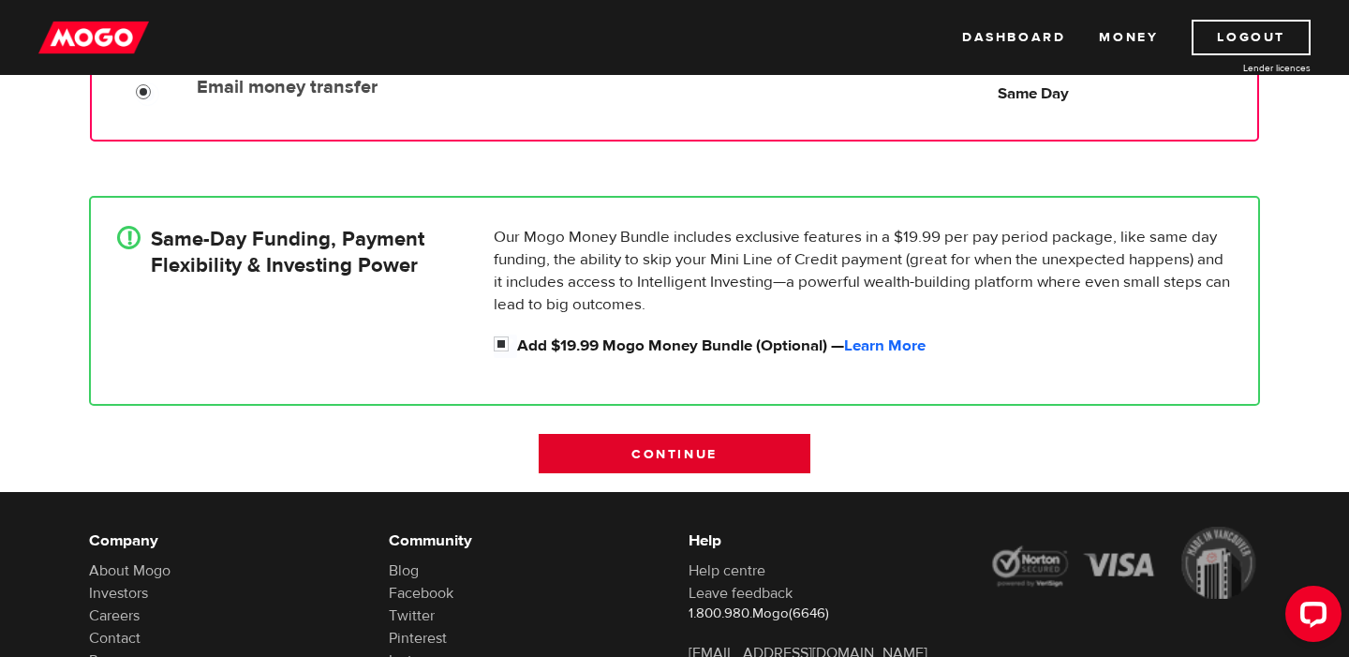
click at [726, 448] on input "Continue" at bounding box center [675, 453] width 272 height 39
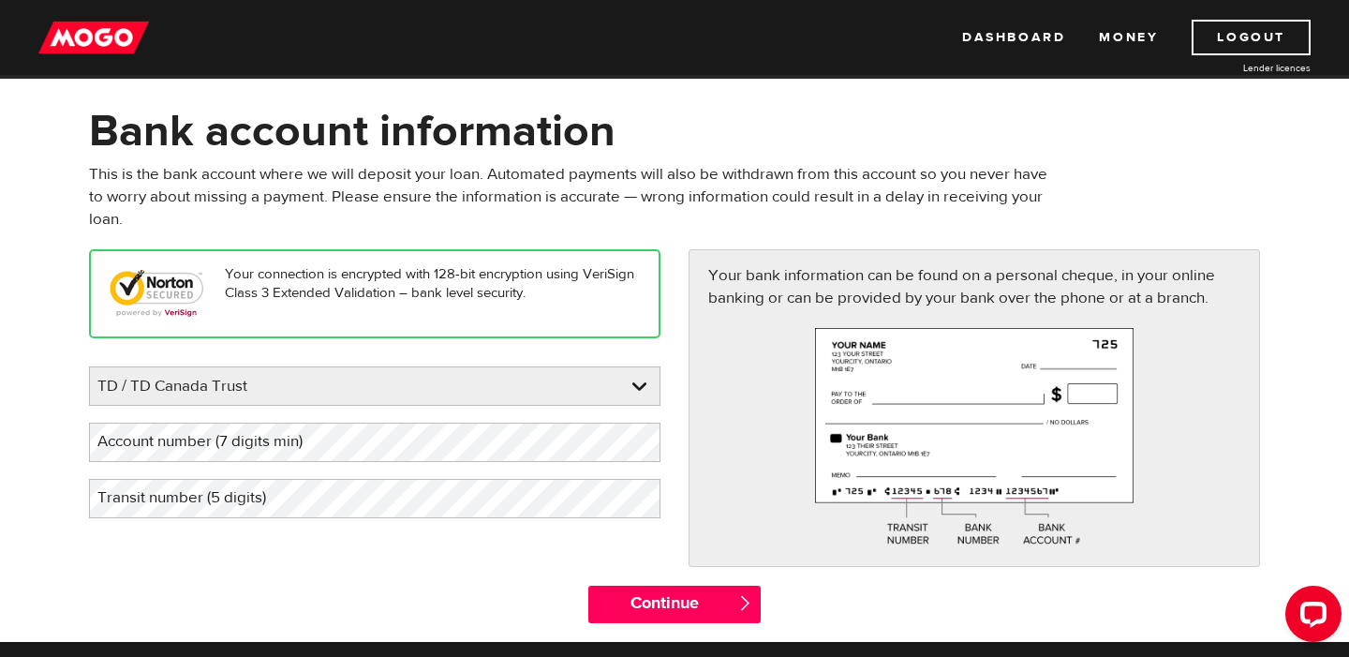
scroll to position [68, 0]
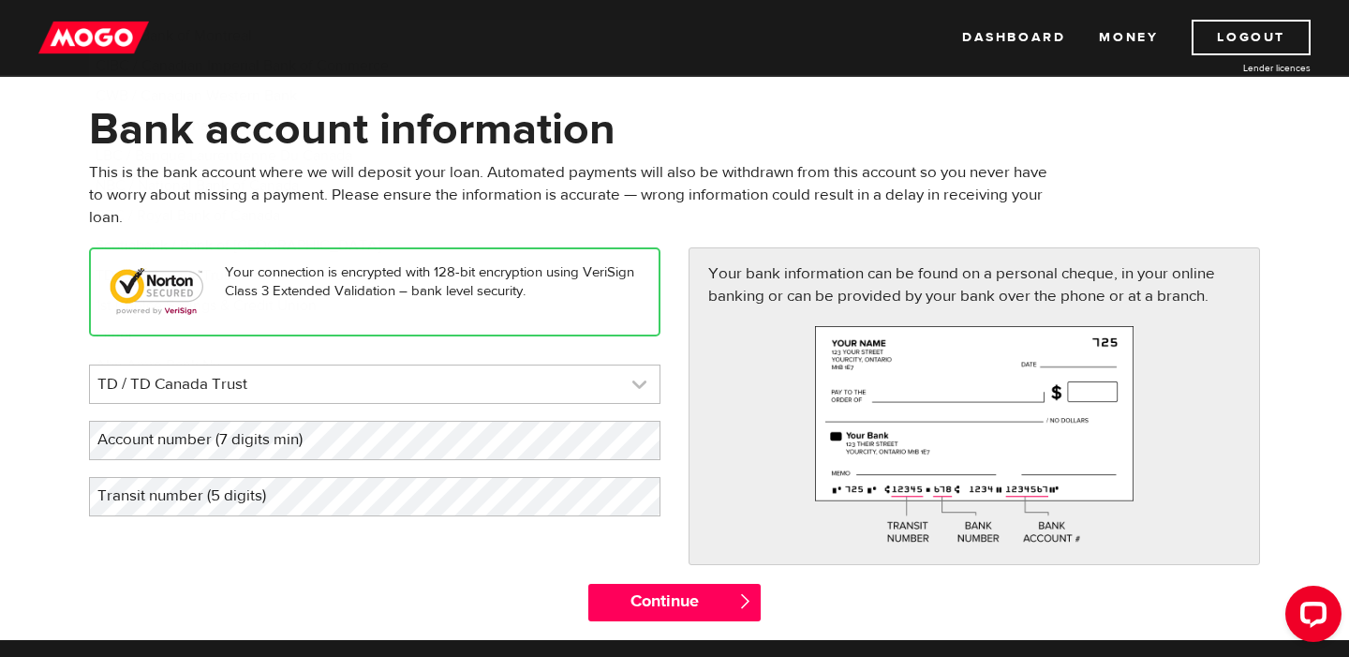
click at [503, 391] on link at bounding box center [375, 383] width 570 height 37
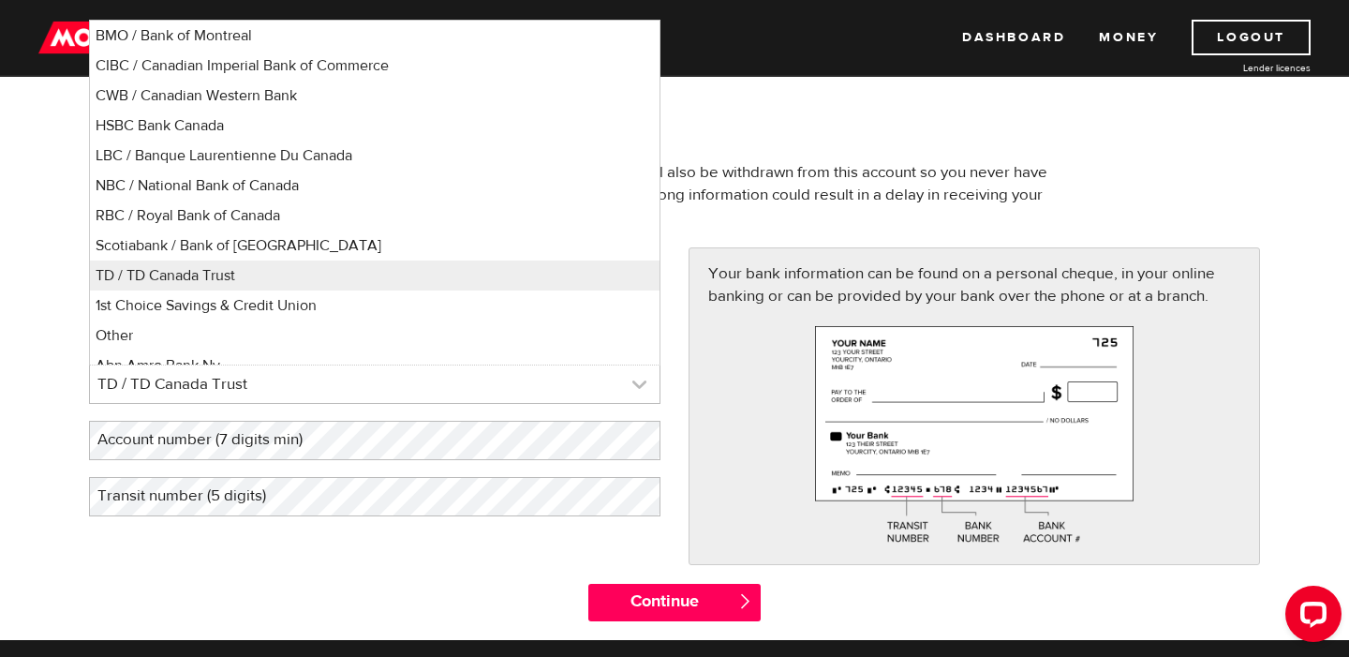
click at [503, 391] on link at bounding box center [375, 383] width 570 height 37
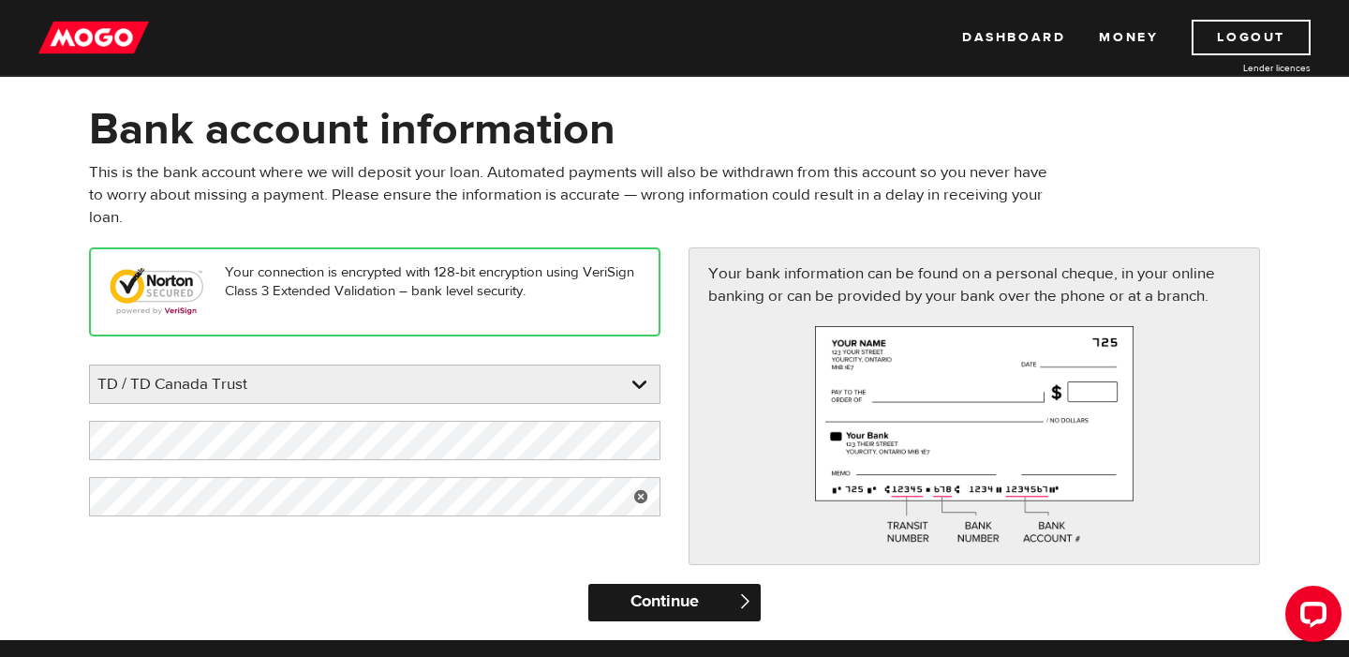
click at [647, 608] on input "Continue" at bounding box center [673, 602] width 171 height 37
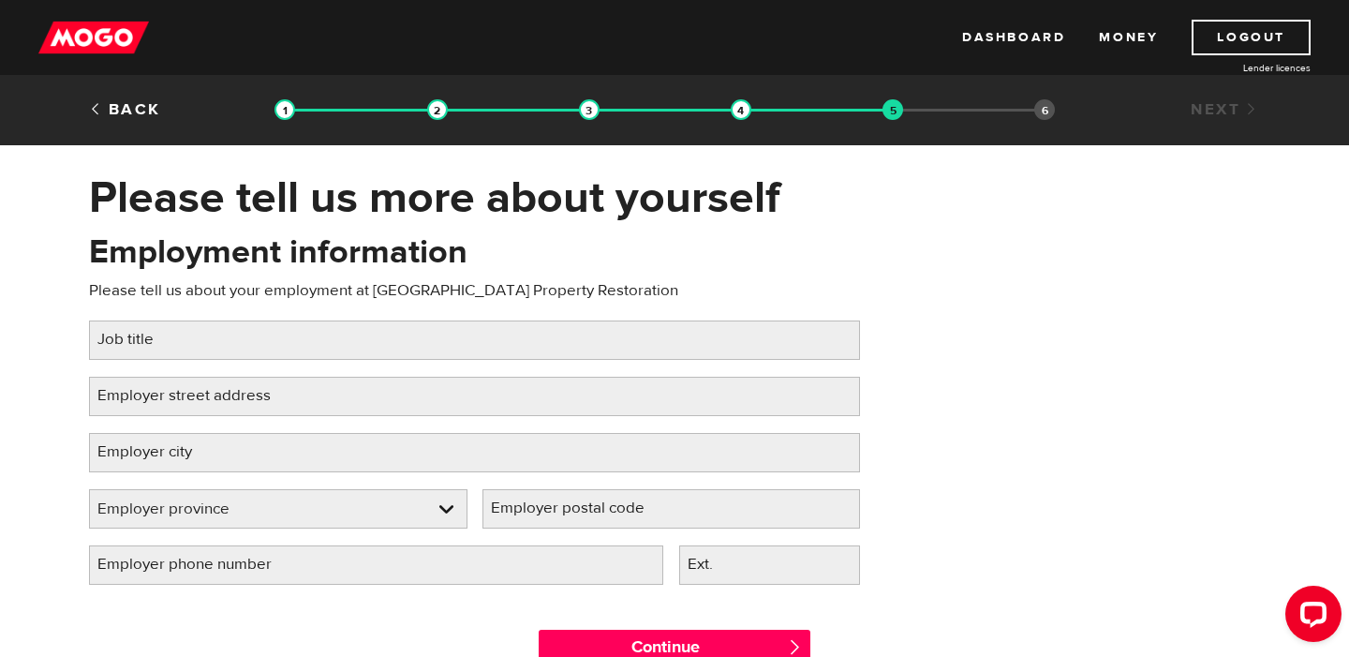
click at [141, 349] on label "Job title" at bounding box center [140, 339] width 103 height 38
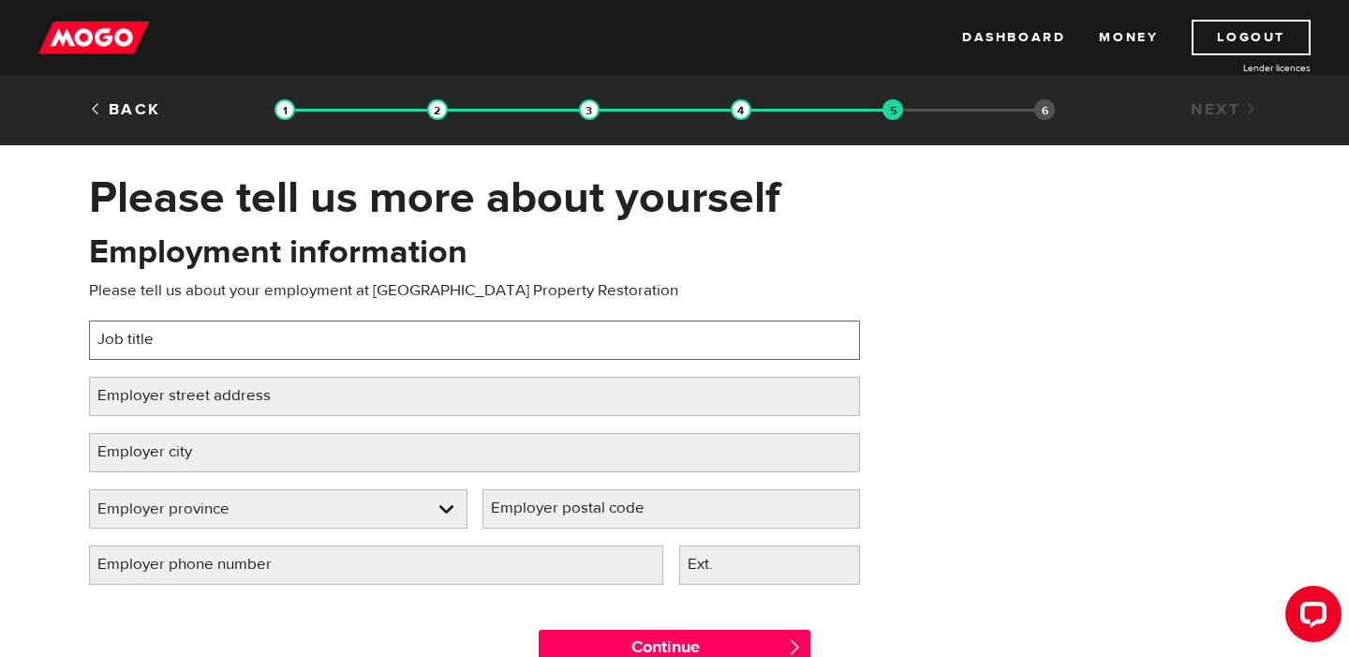
click at [141, 349] on input "Job title" at bounding box center [474, 339] width 771 height 39
type input "[PERSON_NAME]"
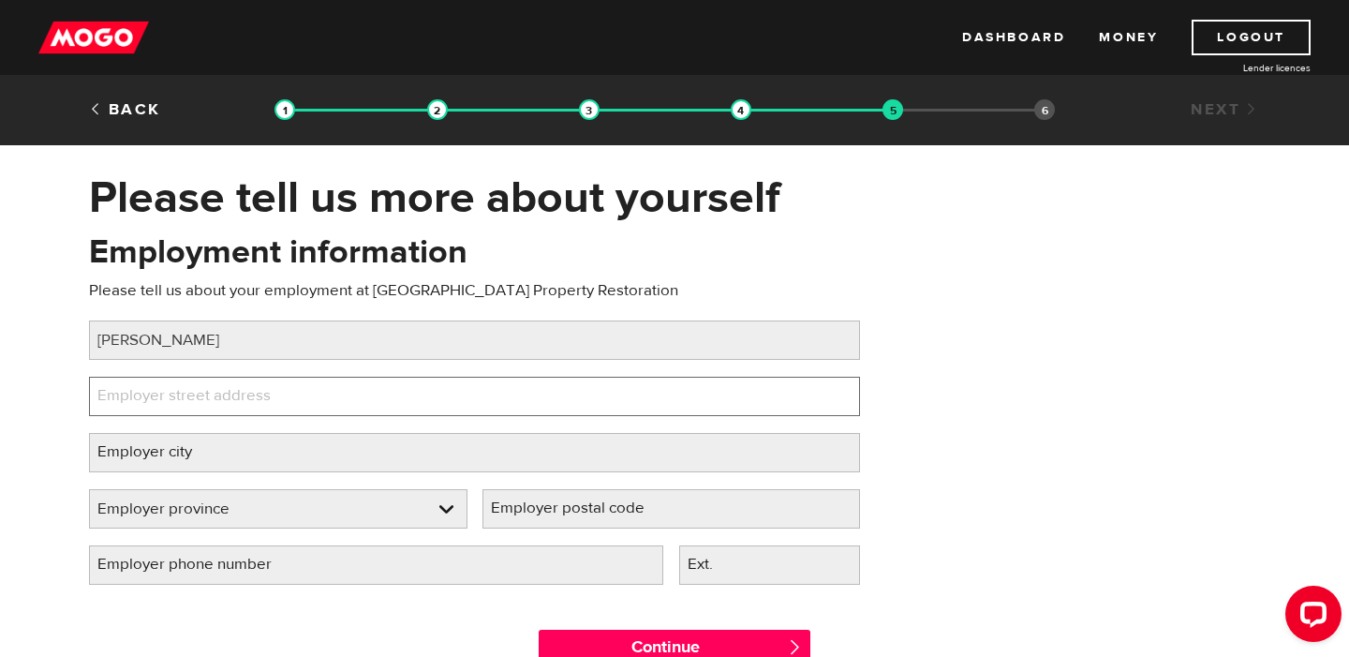
paste input "[STREET_ADDRESS]"
drag, startPoint x: 205, startPoint y: 402, endPoint x: 443, endPoint y: 409, distance: 238.1
click at [443, 409] on input "140 Lombard St, Smiths Falls" at bounding box center [474, 396] width 771 height 39
type input "140 Lombard St"
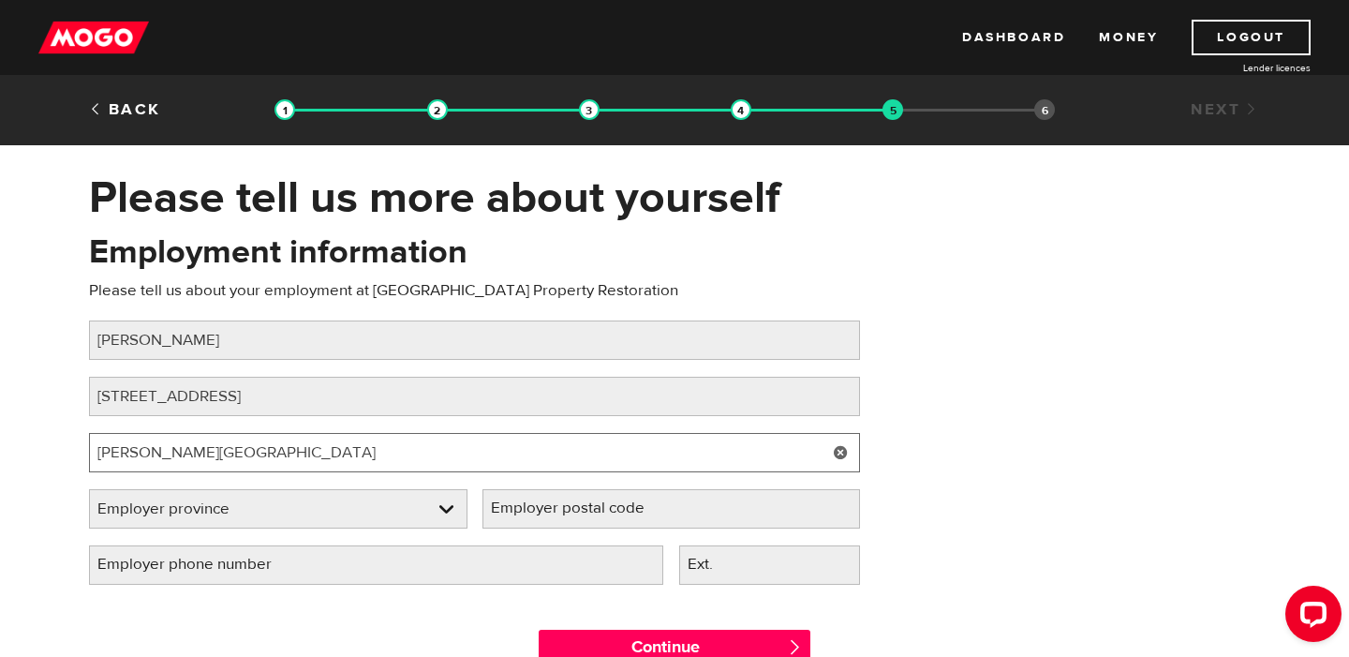
click at [135, 453] on input "Smith Falls" at bounding box center [474, 452] width 771 height 39
type input "Smiths Falls"
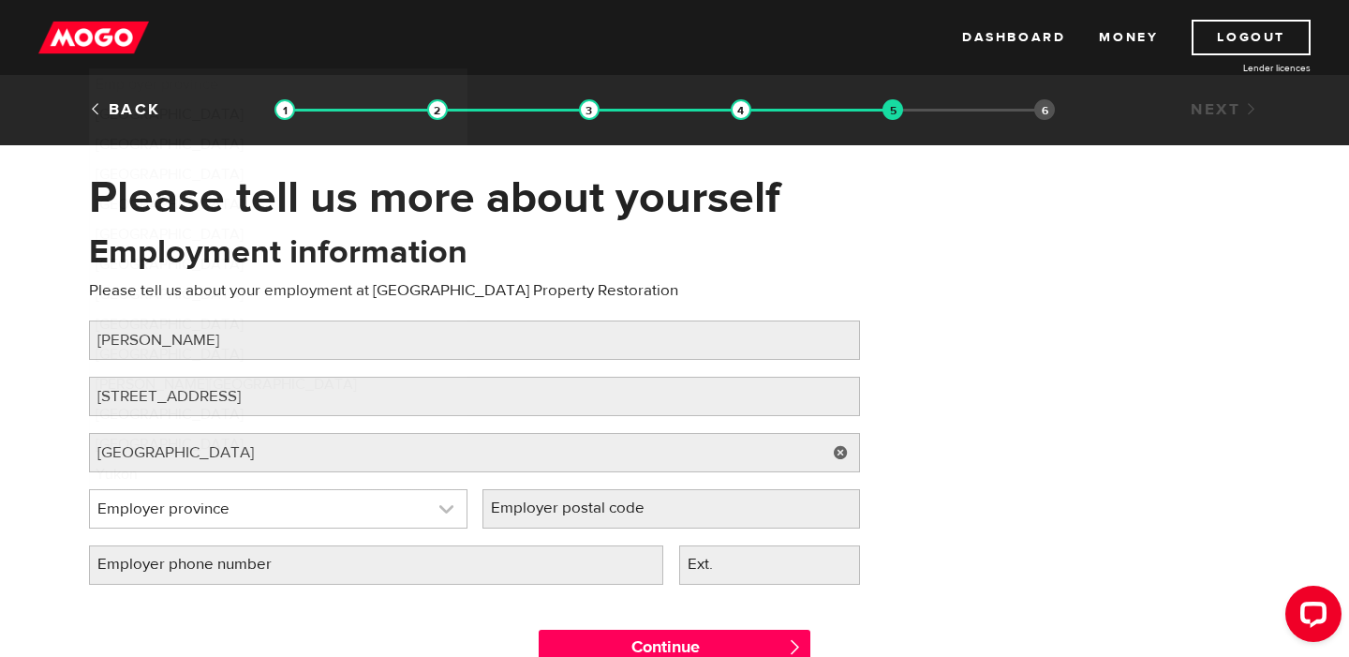
click at [237, 512] on link at bounding box center [278, 508] width 377 height 37
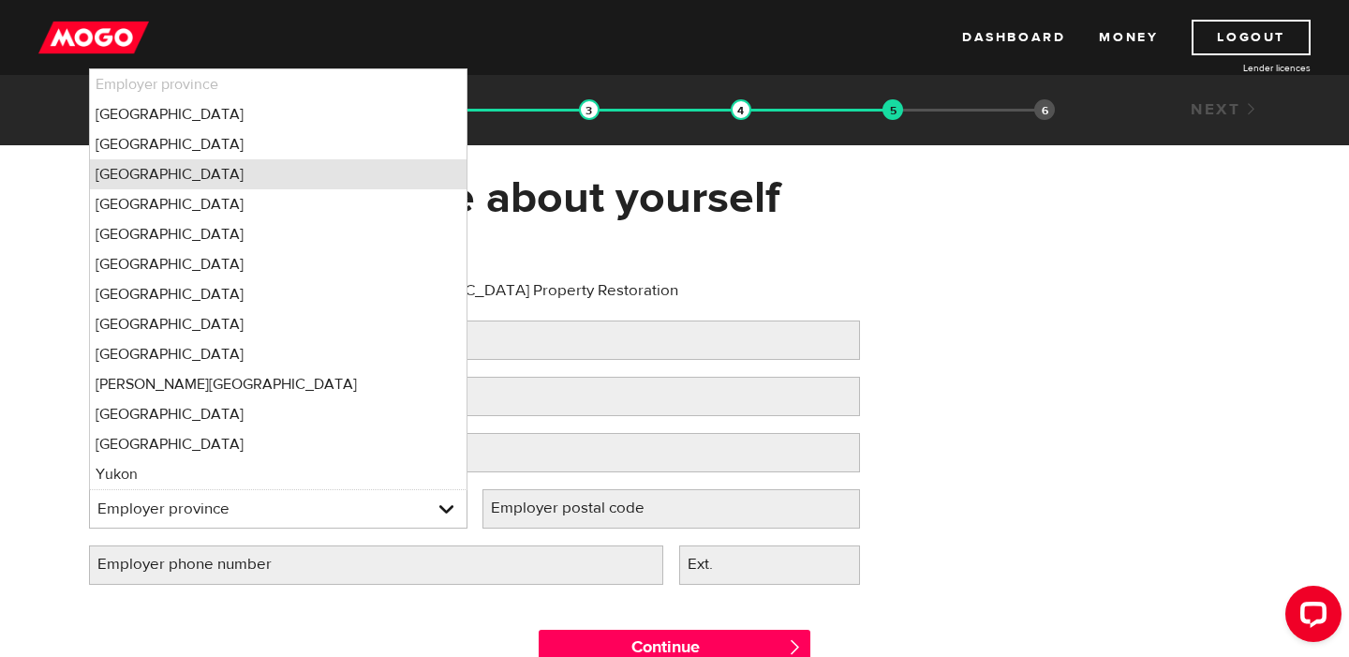
click at [209, 182] on li "Ontario" at bounding box center [278, 174] width 377 height 30
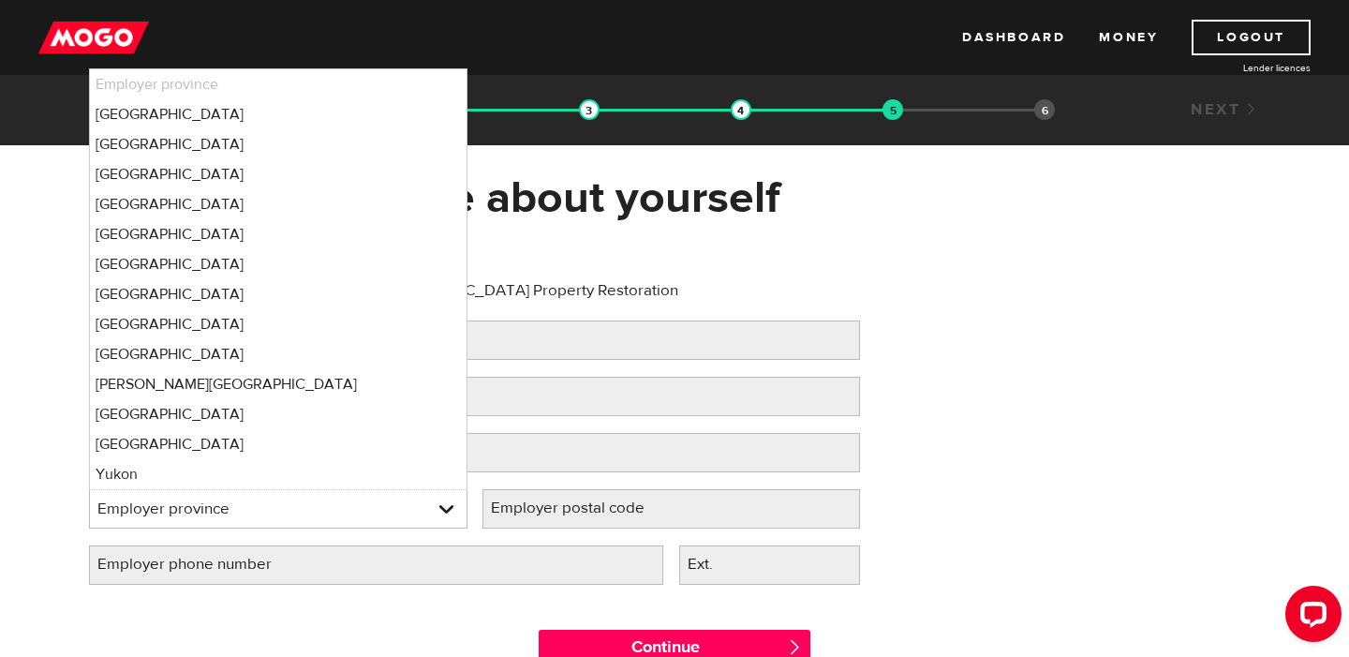
select select "ON"
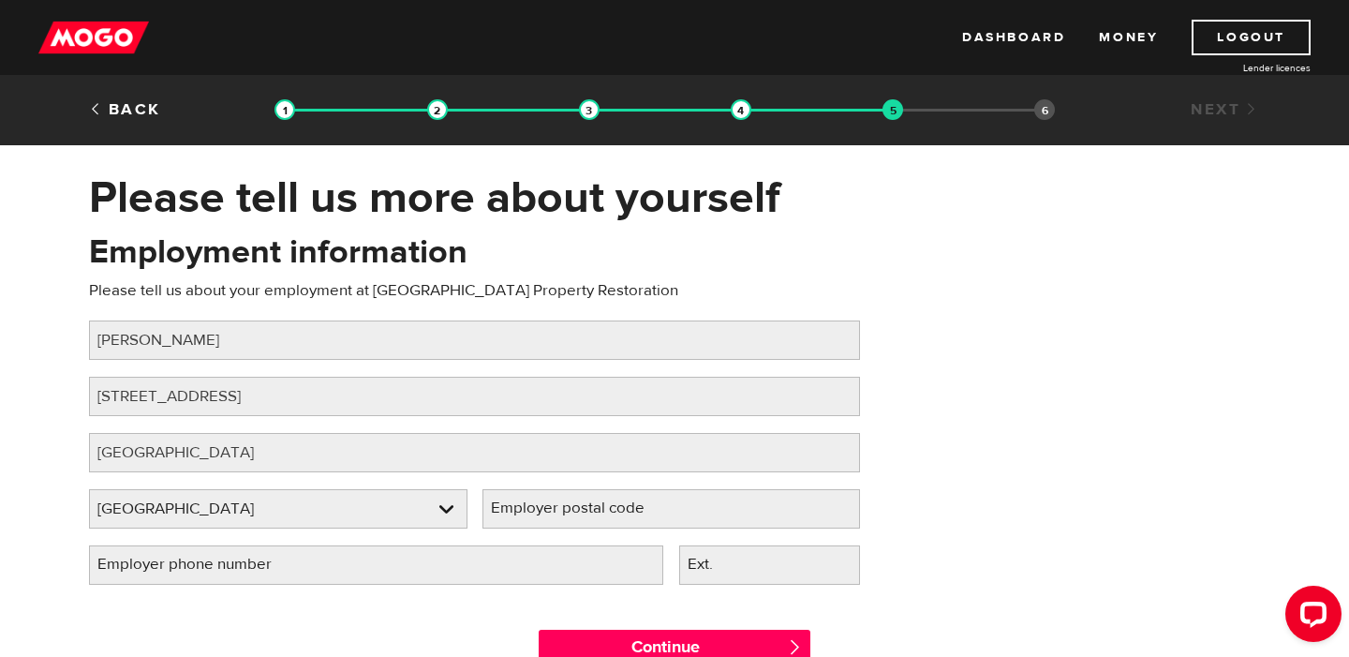
click at [539, 513] on label "Employer postal code" at bounding box center [582, 508] width 200 height 38
click at [539, 513] on input "Employer postal code" at bounding box center [671, 508] width 378 height 39
paste input "K7A 0E1"
type input "K7A 0E1"
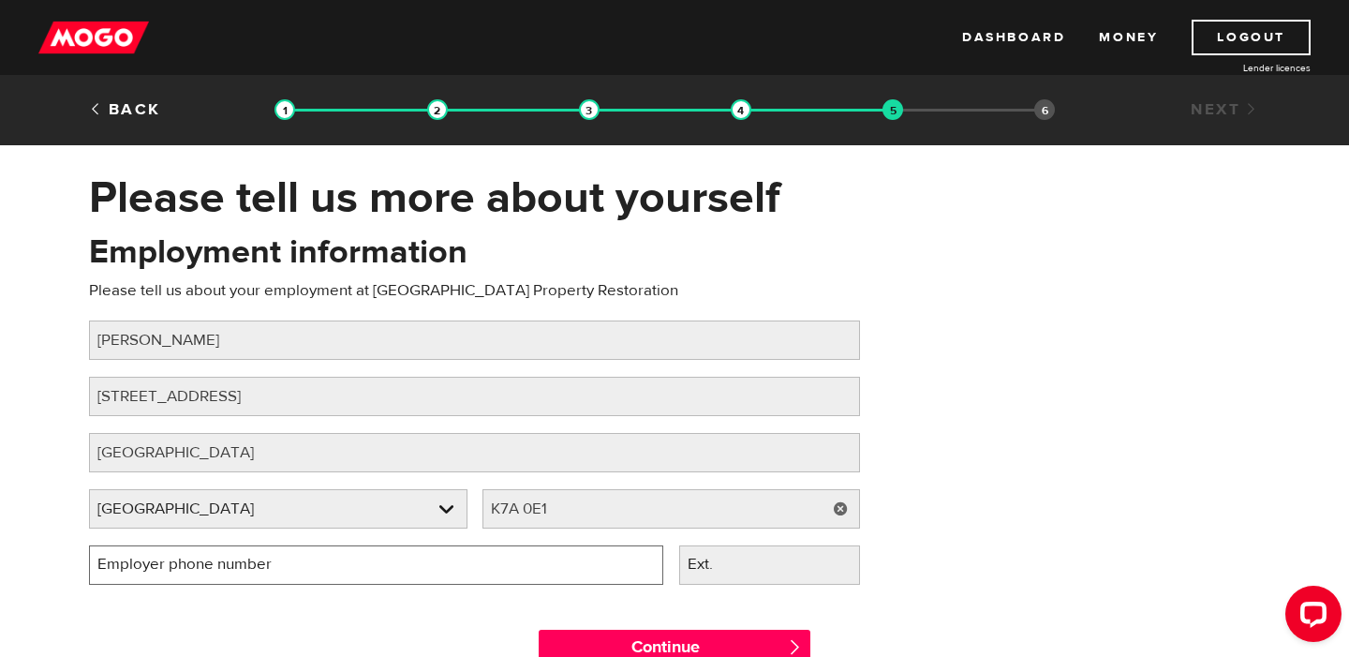
click at [422, 554] on input "Employer phone number" at bounding box center [376, 564] width 574 height 39
type input "(613) 267-4230"
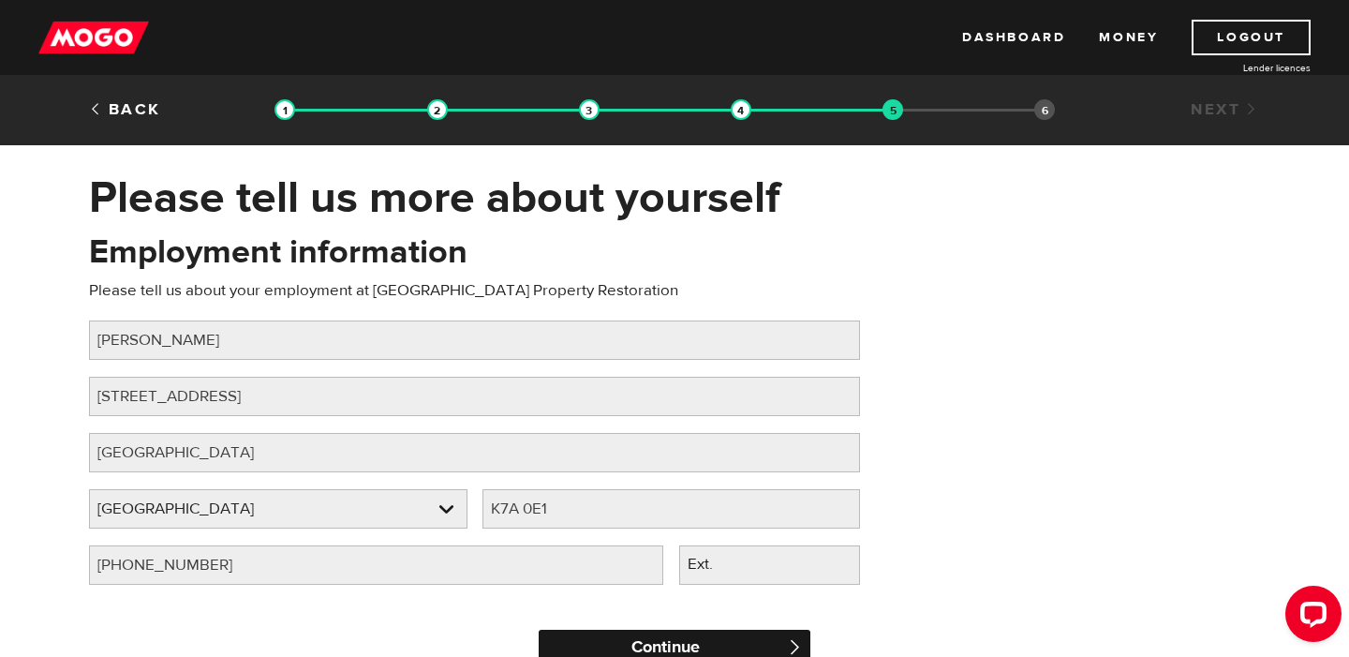
click at [706, 651] on input "Continue" at bounding box center [675, 648] width 272 height 37
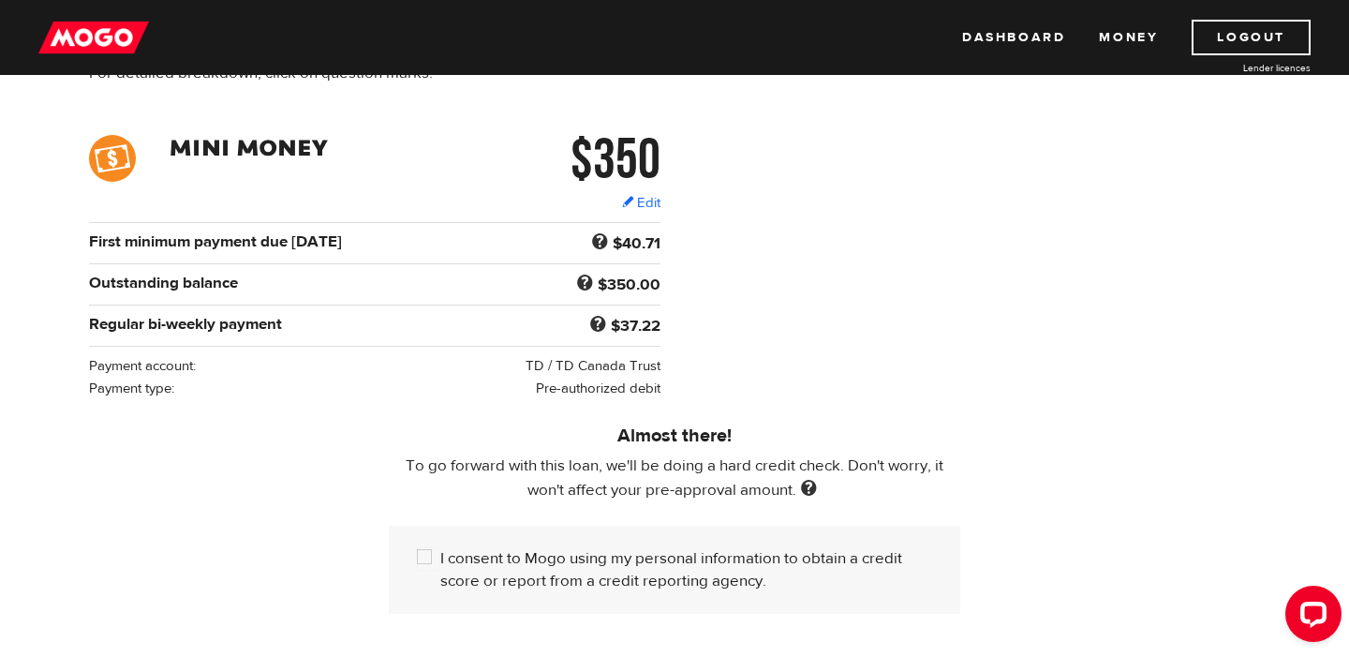
scroll to position [278, 0]
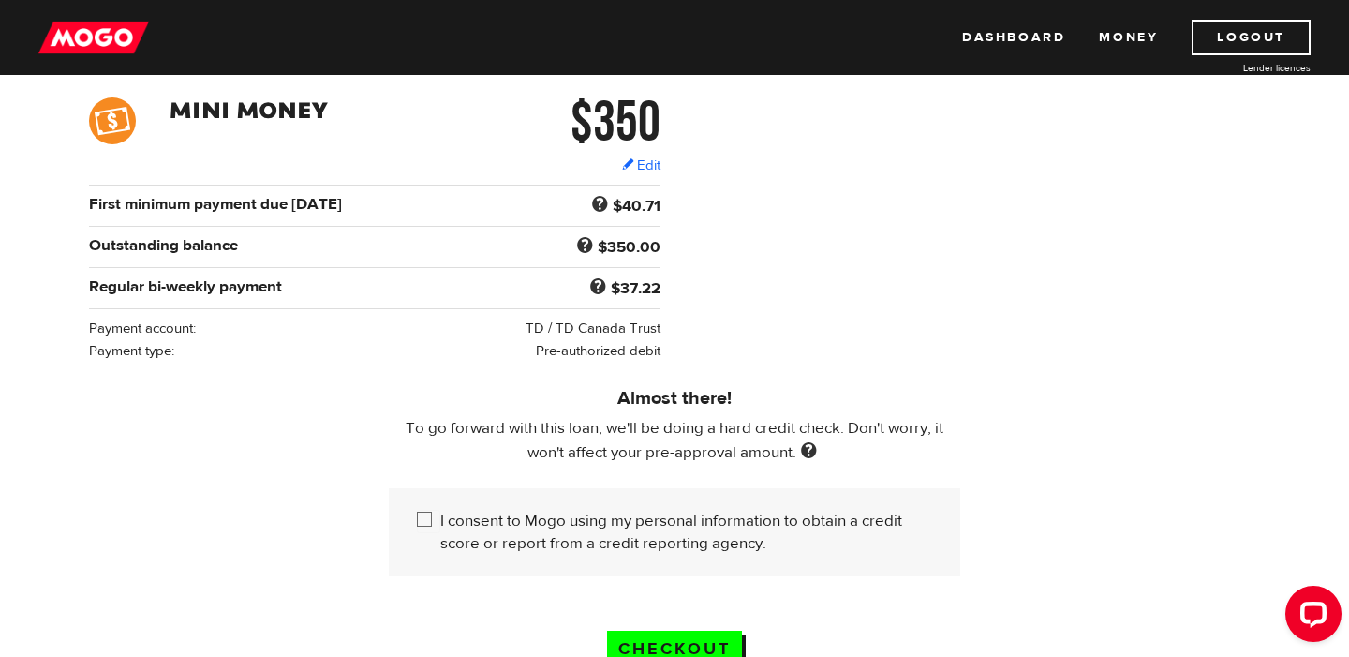
click at [427, 526] on input "I consent to Mogo using my personal information to obtain a credit score or rep…" at bounding box center [428, 521] width 23 height 23
checkbox input "true"
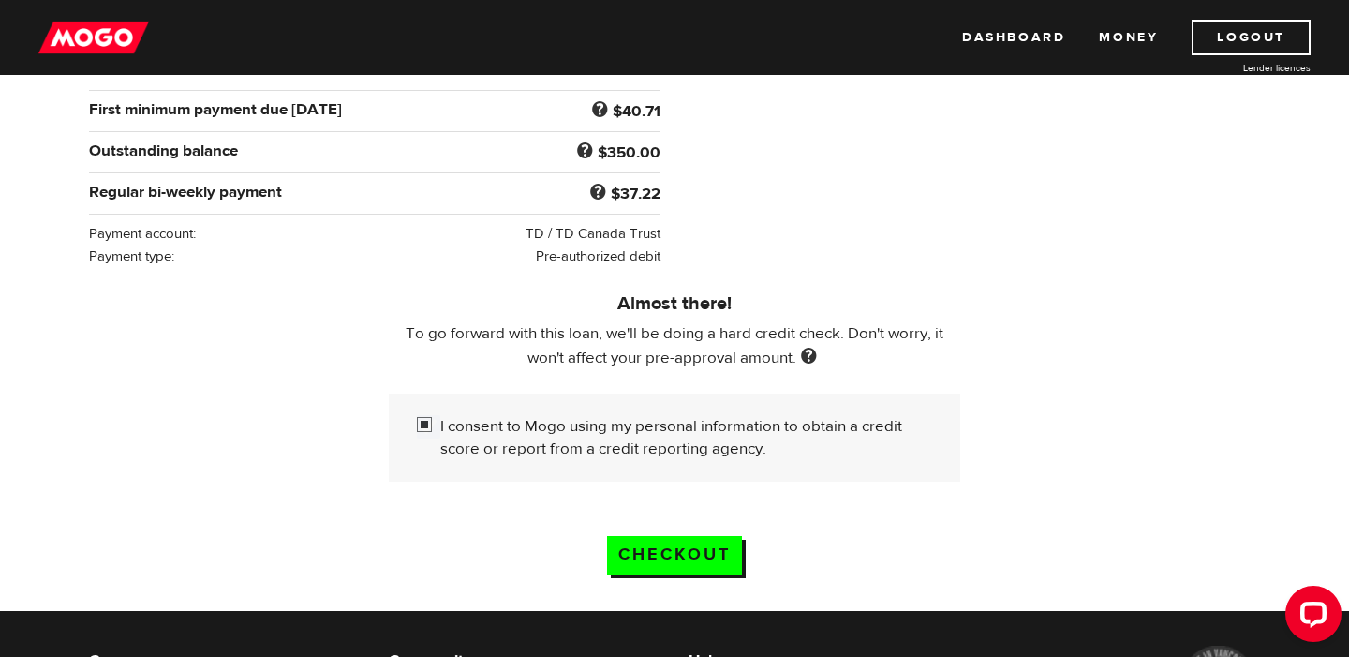
scroll to position [388, 0]
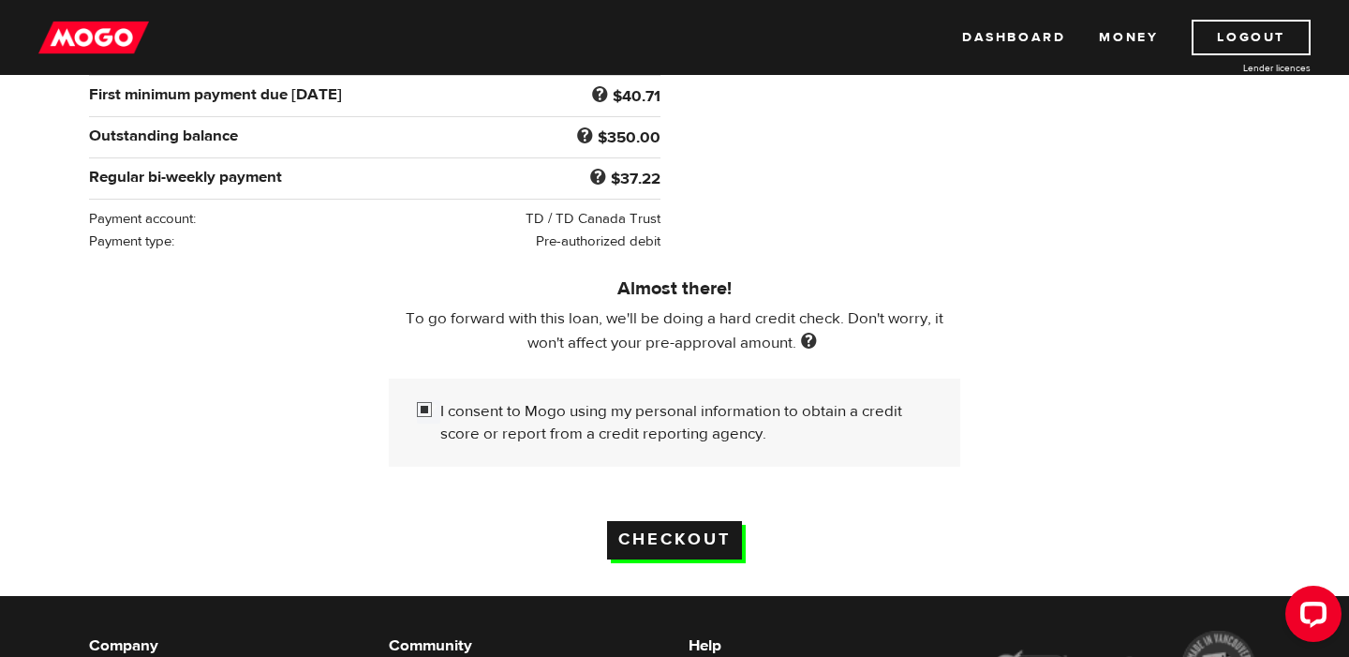
click at [704, 536] on input "Checkout" at bounding box center [674, 540] width 135 height 38
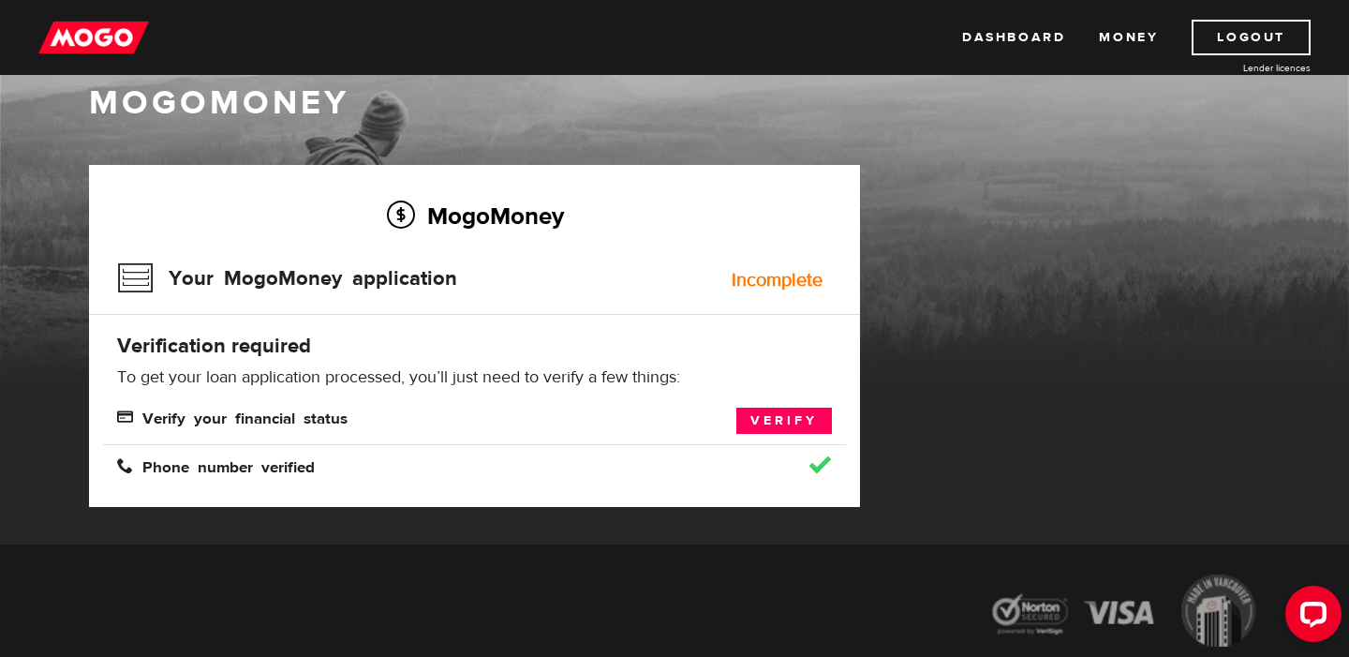
scroll to position [44, 0]
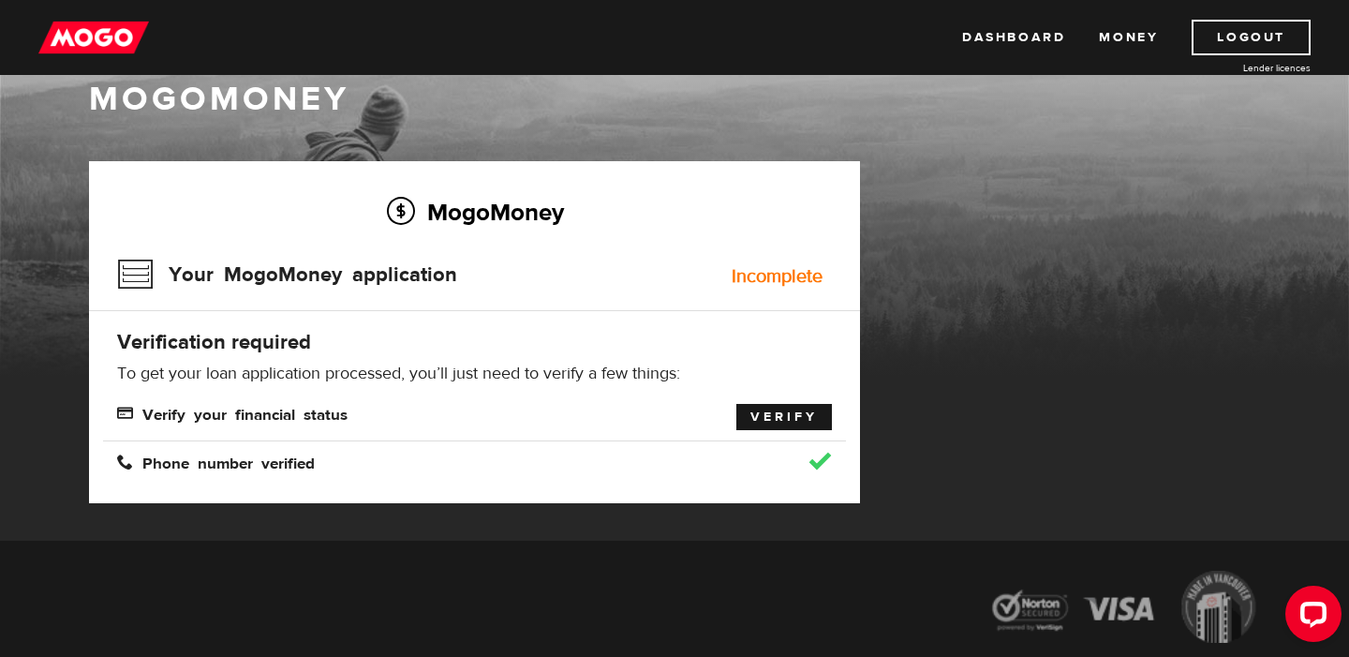
click at [797, 415] on link "Verify" at bounding box center [784, 417] width 96 height 26
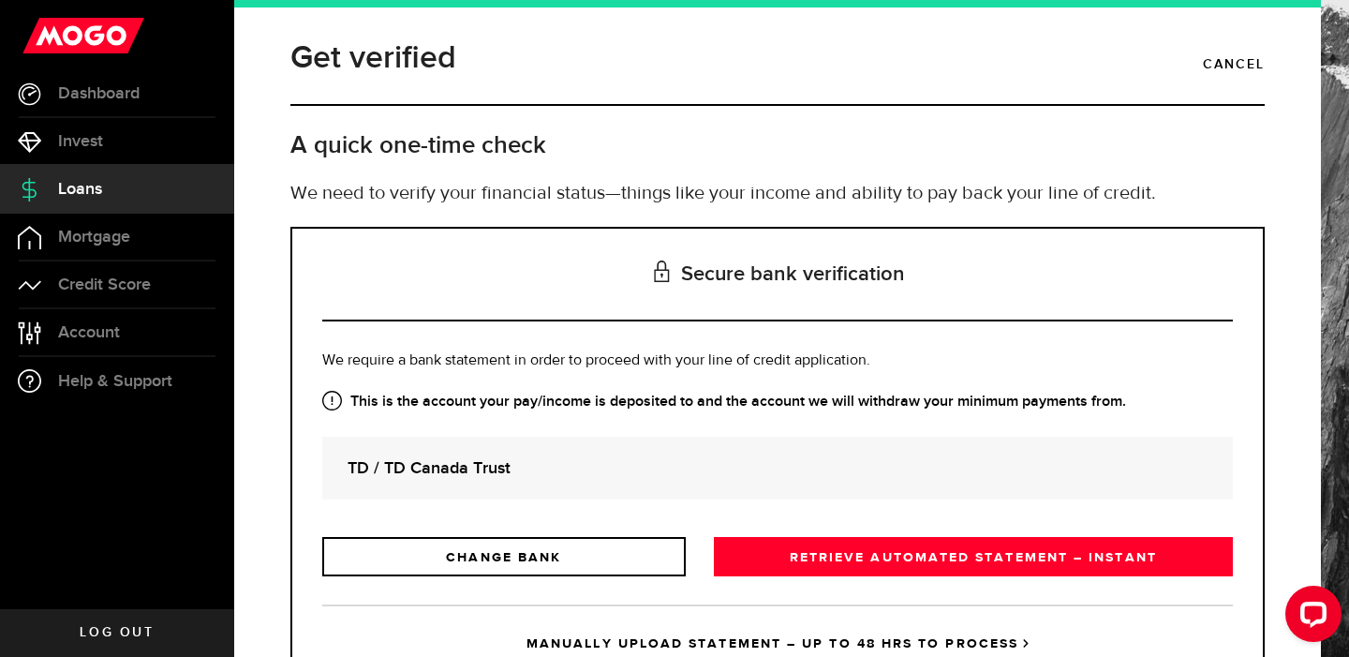
click at [860, 220] on div "Get verified Cancel A quick one-time check We need to verify your financial sta…" at bounding box center [777, 130] width 1002 height 193
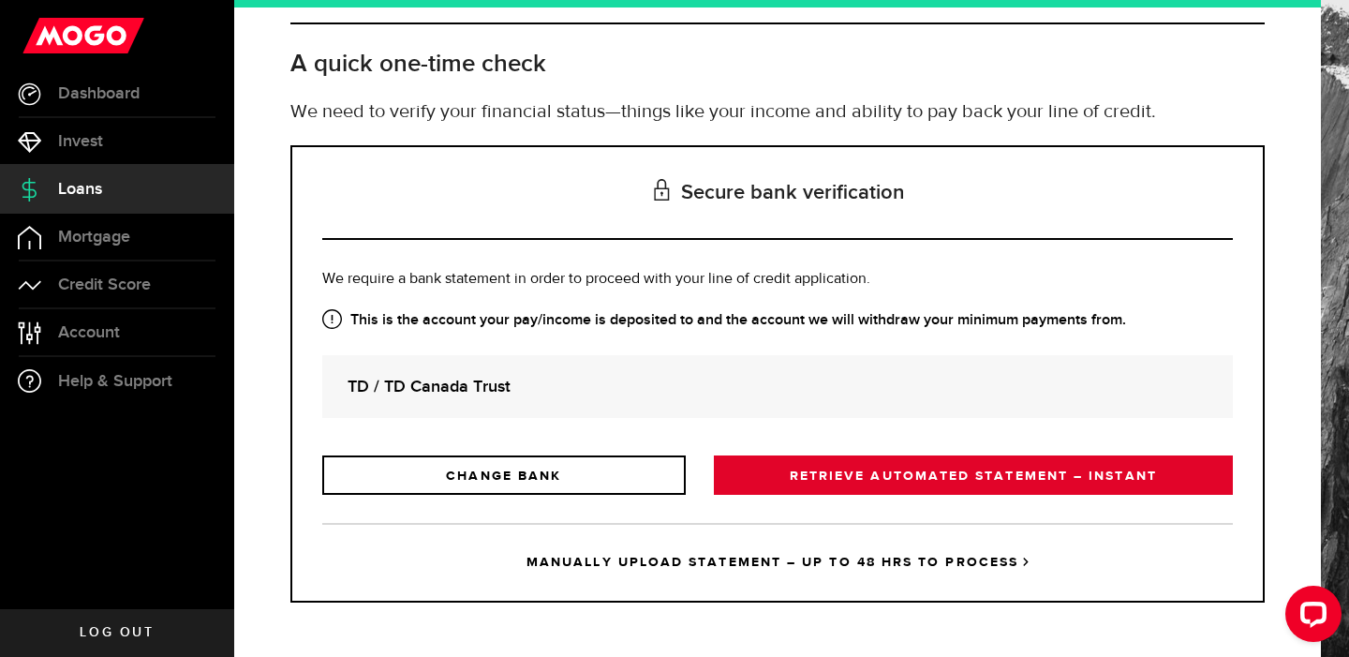
click at [859, 466] on link "RETRIEVE AUTOMATED STATEMENT – INSTANT" at bounding box center [973, 474] width 519 height 39
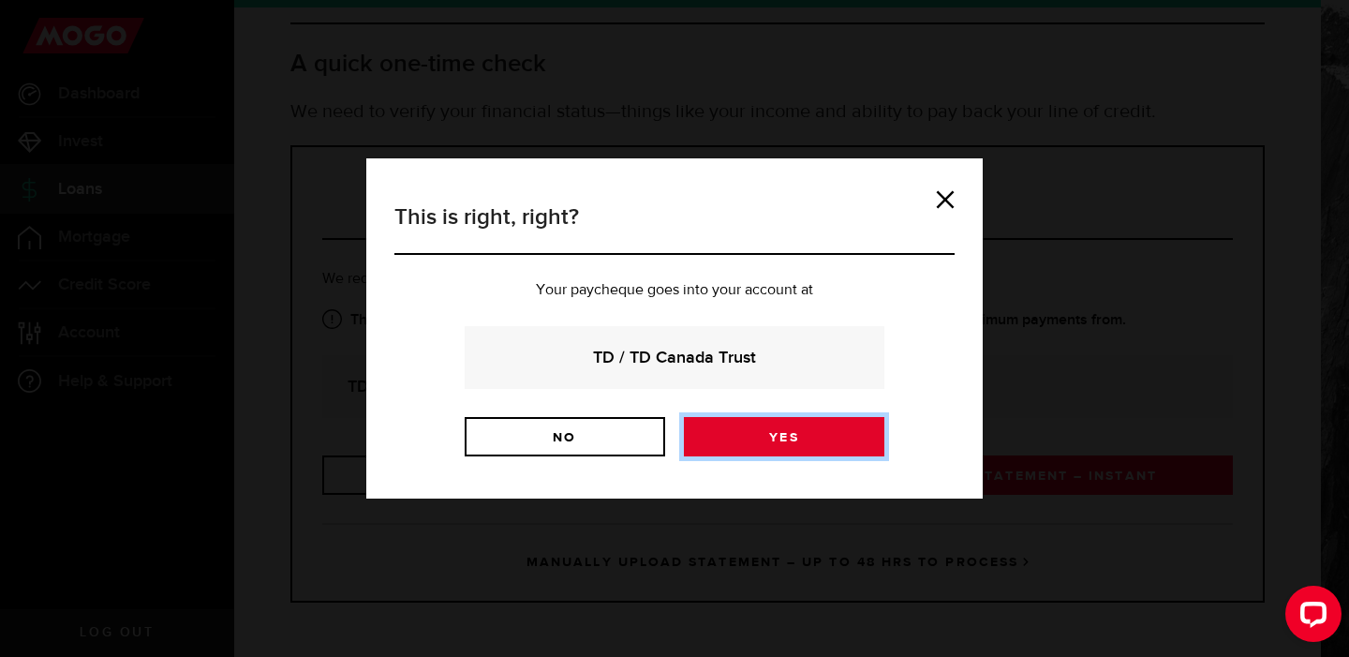
click at [735, 445] on link "Yes" at bounding box center [784, 436] width 200 height 39
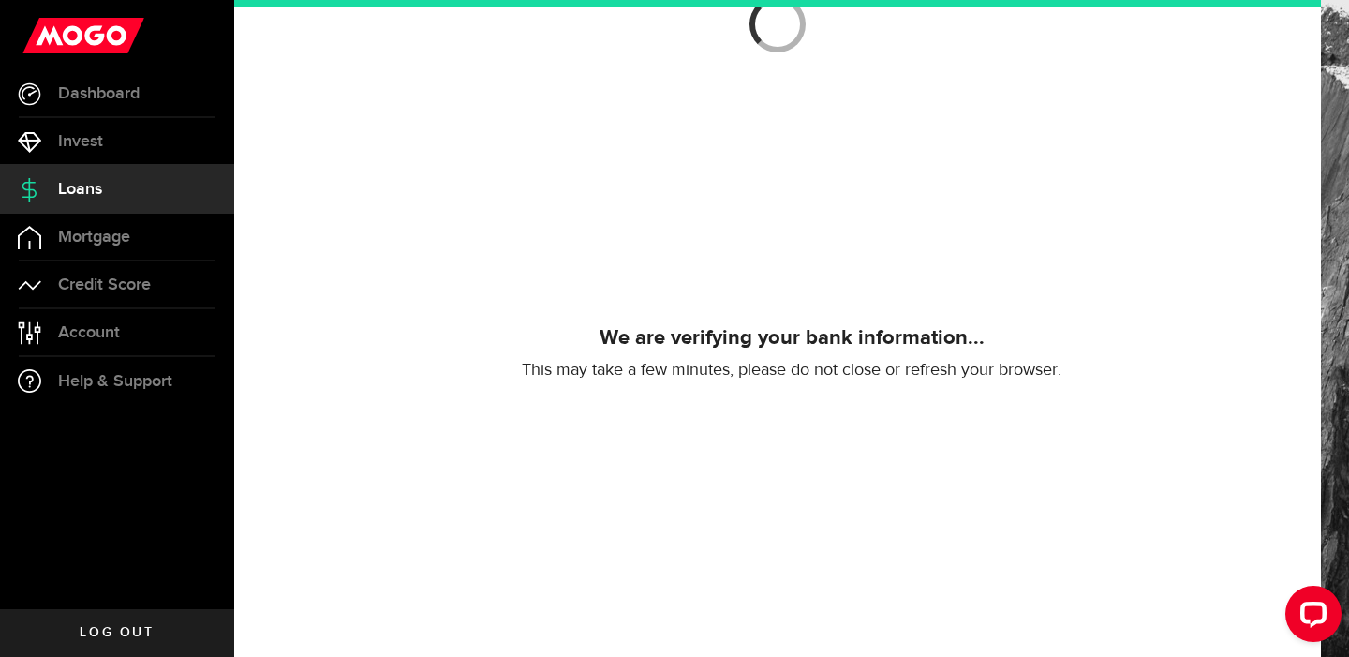
scroll to position [248, 0]
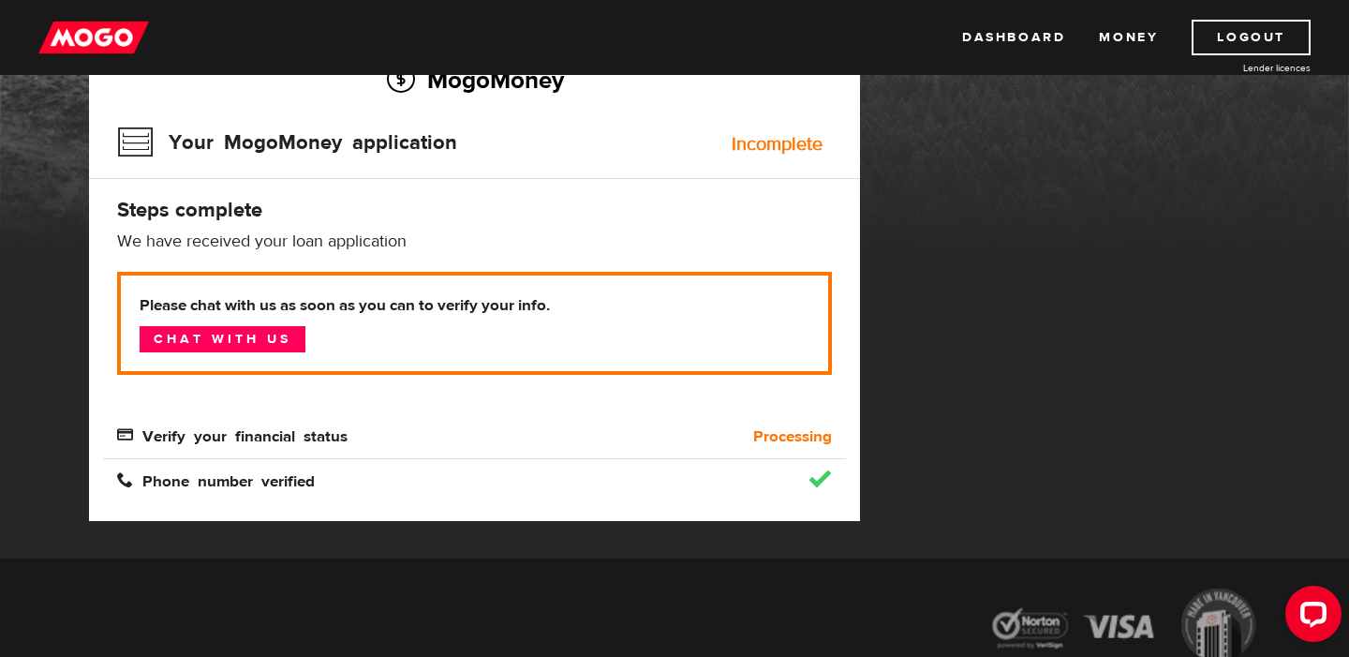
scroll to position [167, 0]
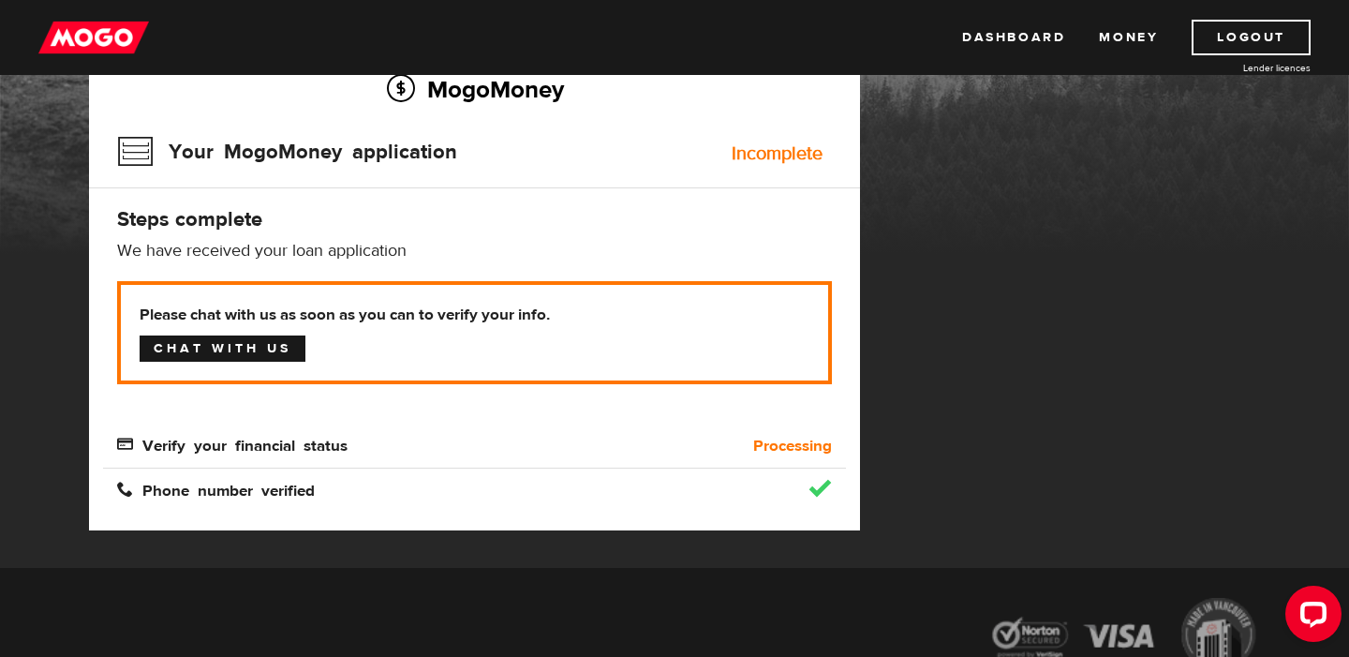
click at [269, 336] on link "Chat with us" at bounding box center [223, 348] width 166 height 26
